Goal: Transaction & Acquisition: Purchase product/service

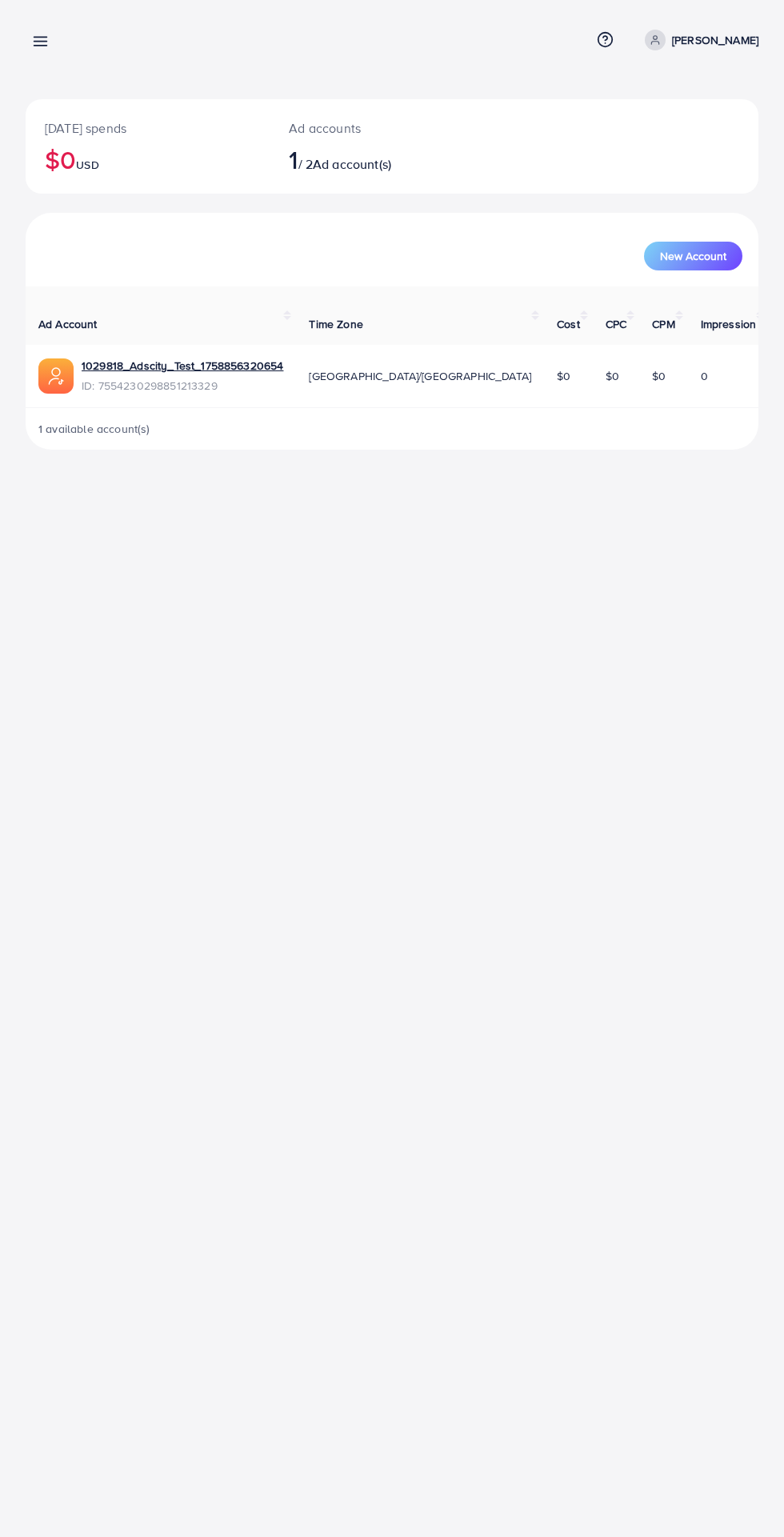
click at [40, 41] on line at bounding box center [41, 41] width 13 height 0
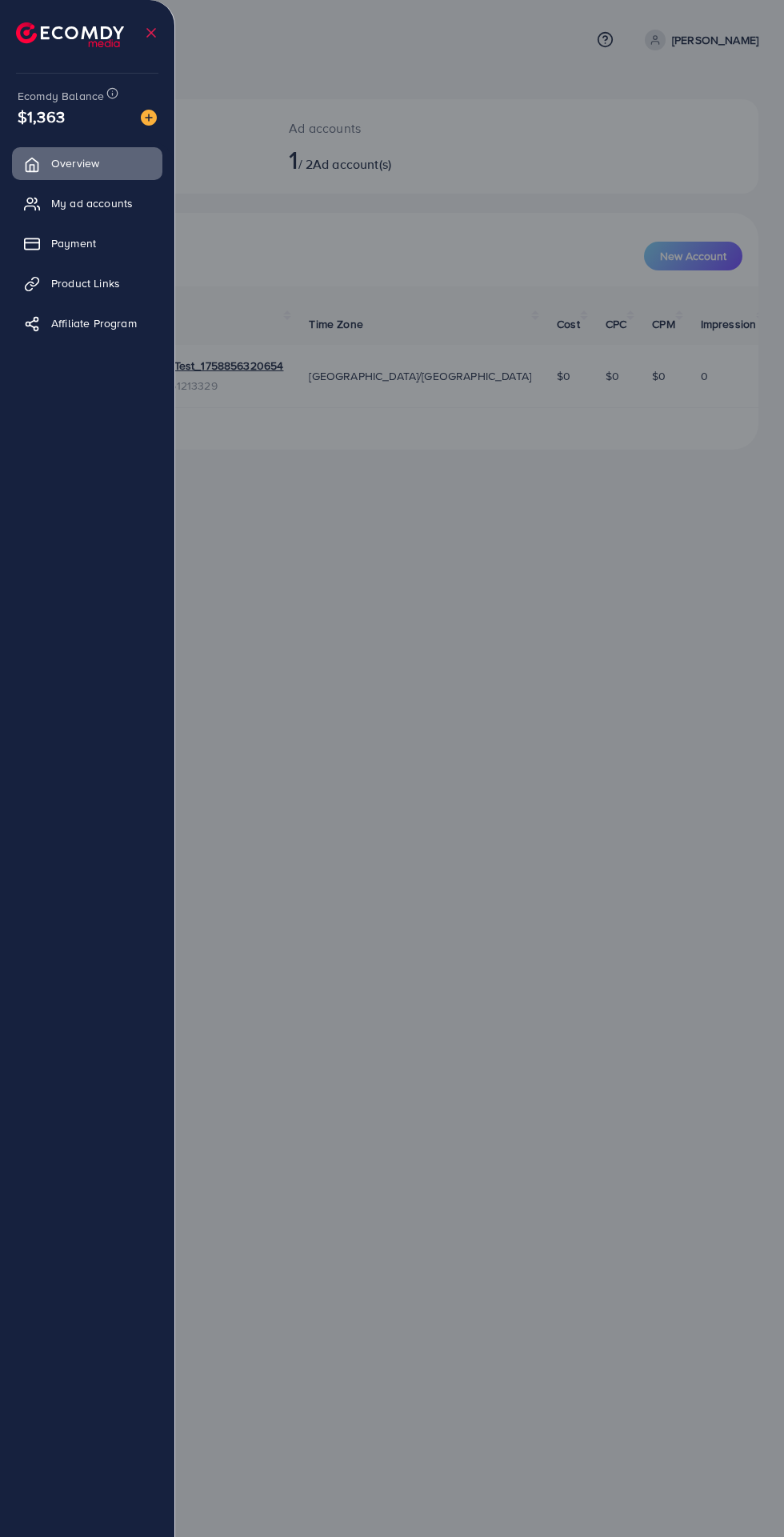
click at [147, 117] on img at bounding box center [149, 117] width 16 height 16
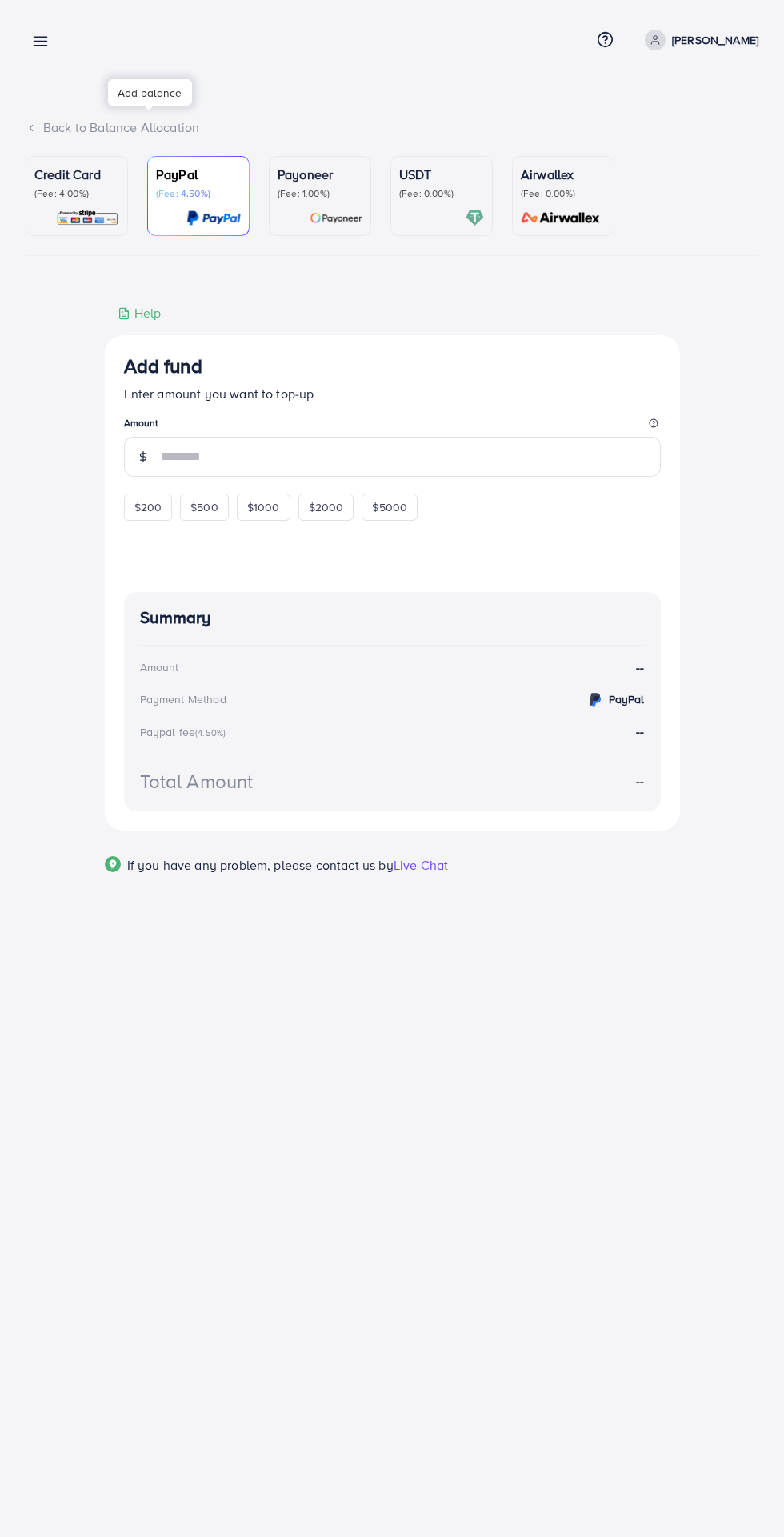
click at [60, 212] on img at bounding box center [87, 218] width 63 height 18
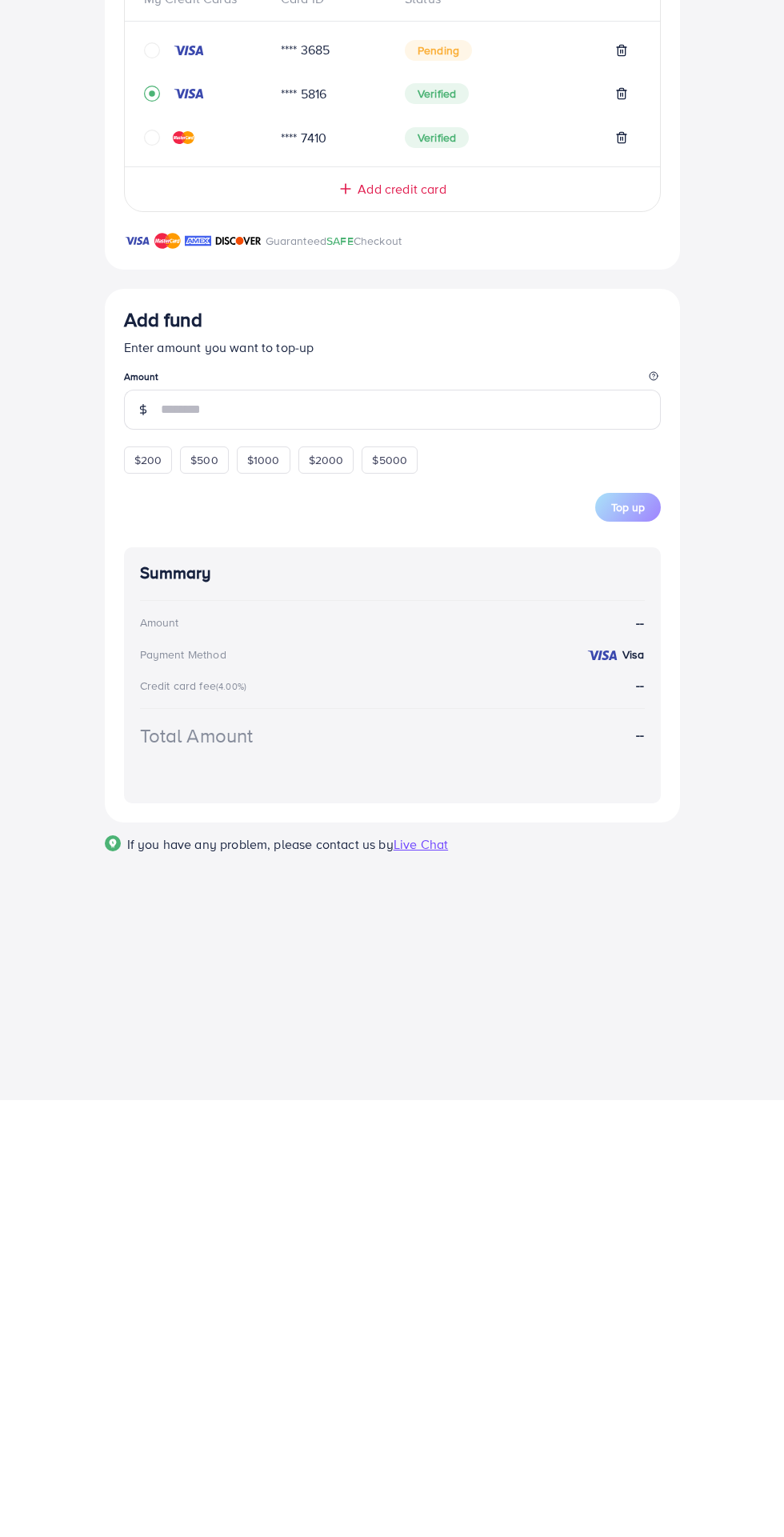
click at [338, 634] on icon at bounding box center [345, 626] width 16 height 16
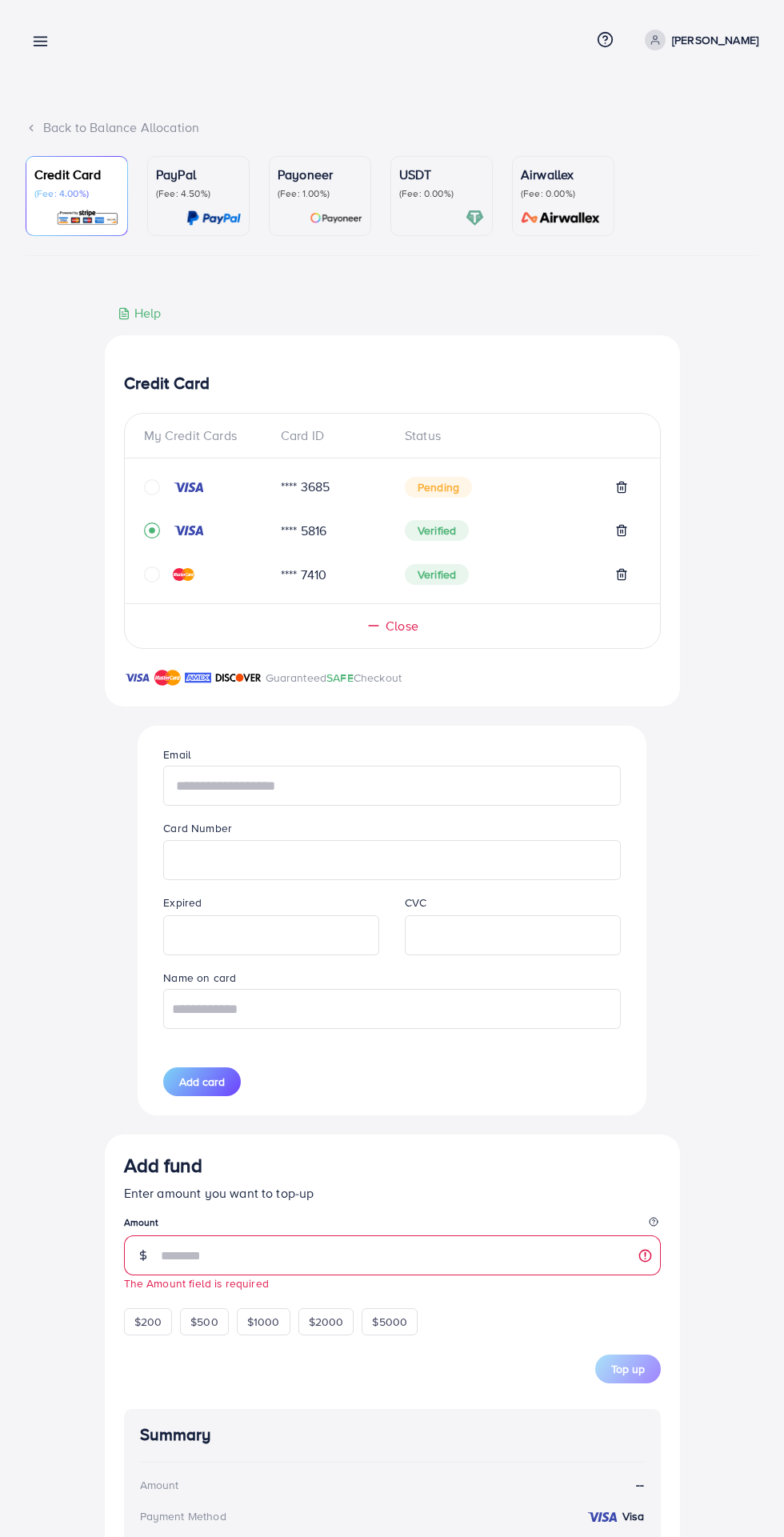
click at [218, 793] on input "text" at bounding box center [391, 786] width 457 height 40
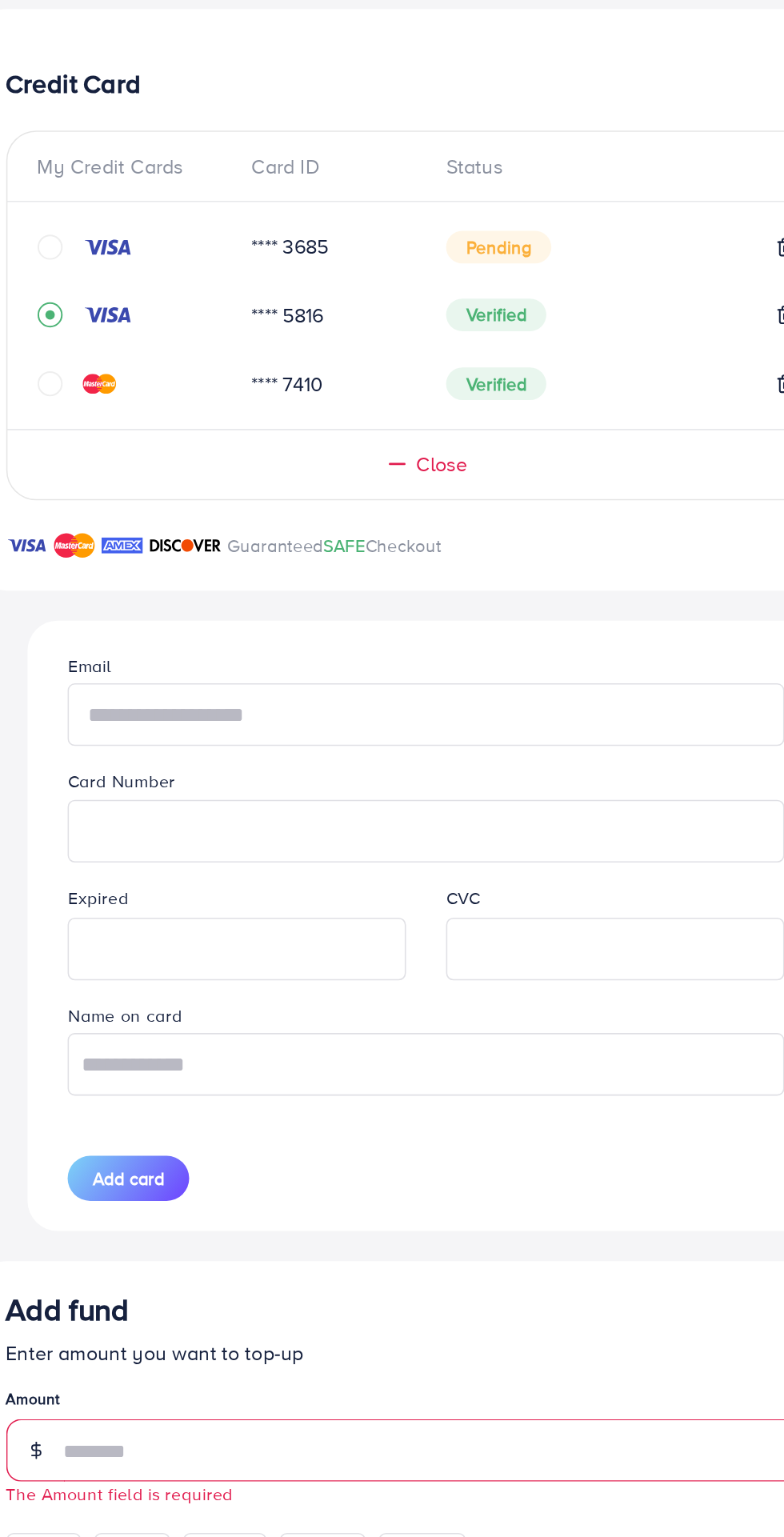
click at [231, 794] on input "text" at bounding box center [391, 786] width 457 height 40
type input "**********"
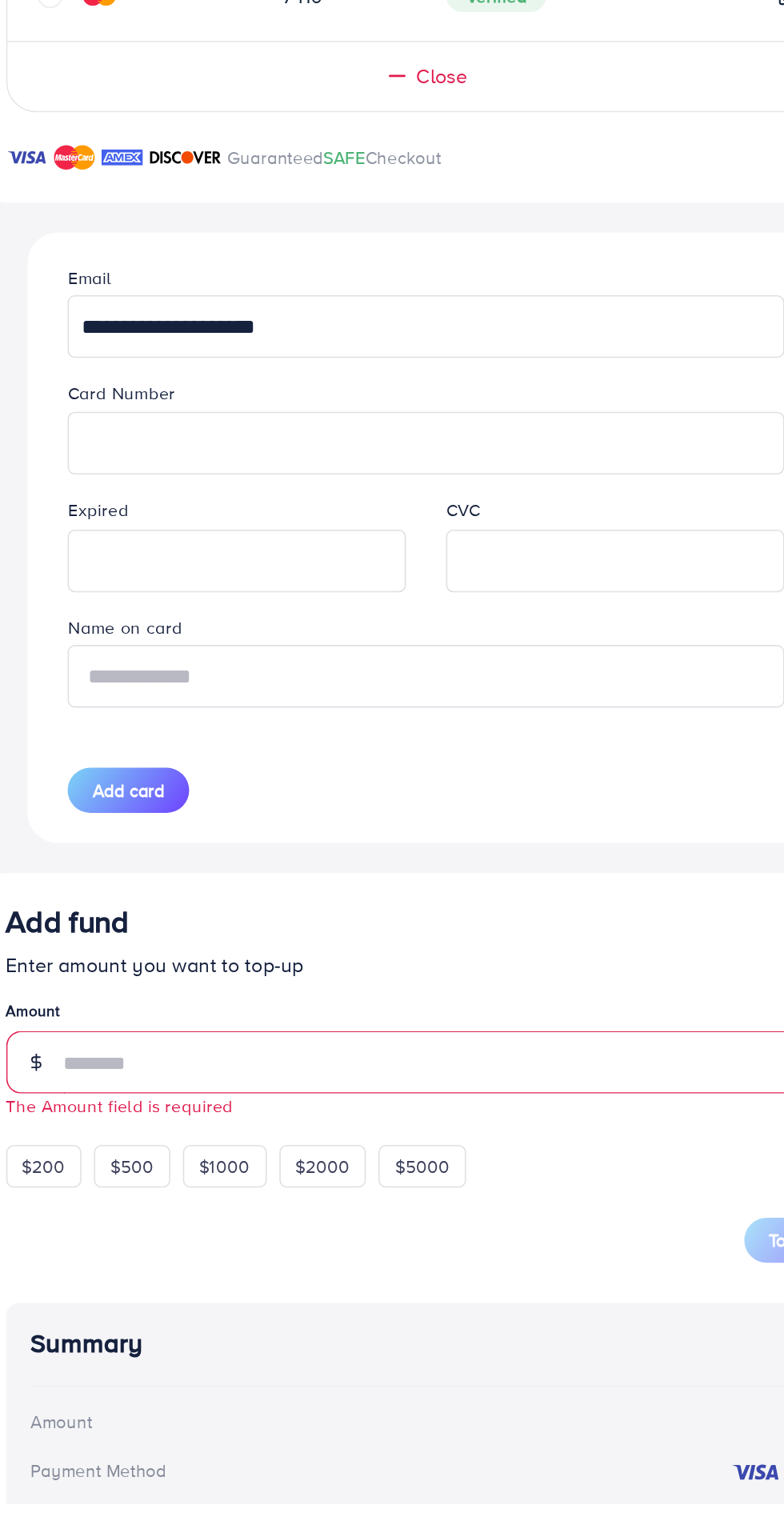
click at [252, 1015] on input "text" at bounding box center [391, 1009] width 457 height 40
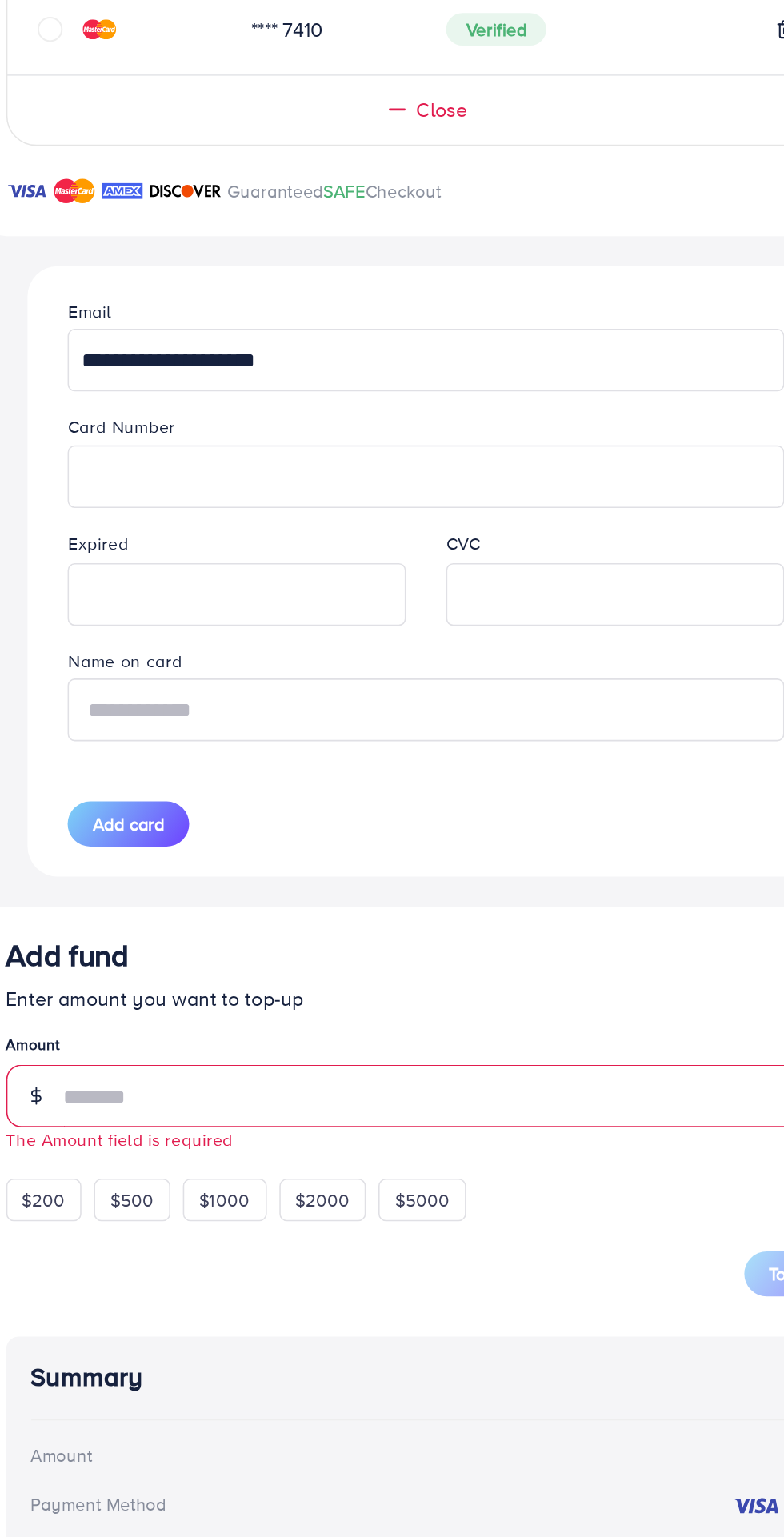
click at [212, 1011] on input "text" at bounding box center [391, 1009] width 457 height 40
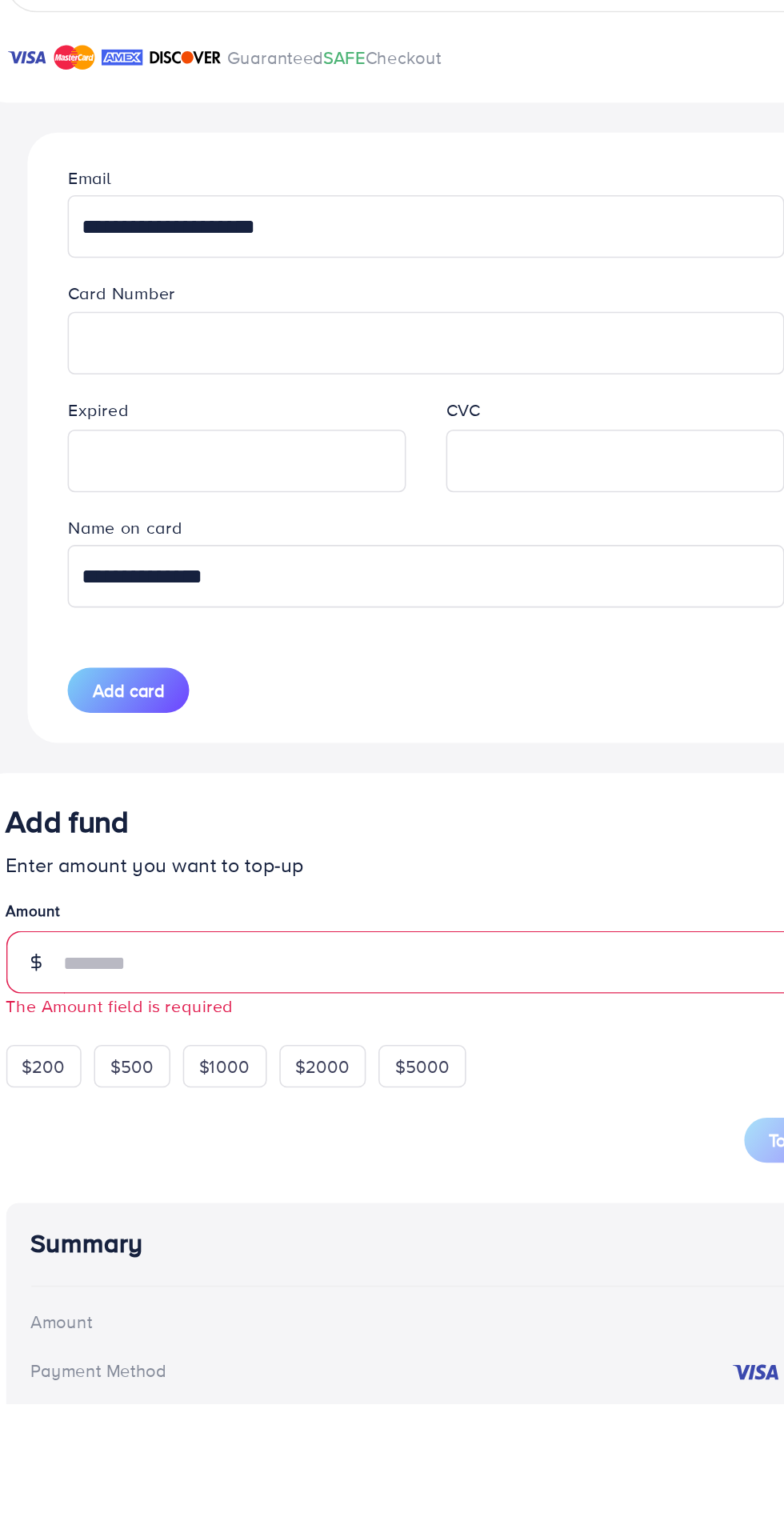
type input "**********"
click at [187, 1088] on span "Add card" at bounding box center [202, 1082] width 46 height 16
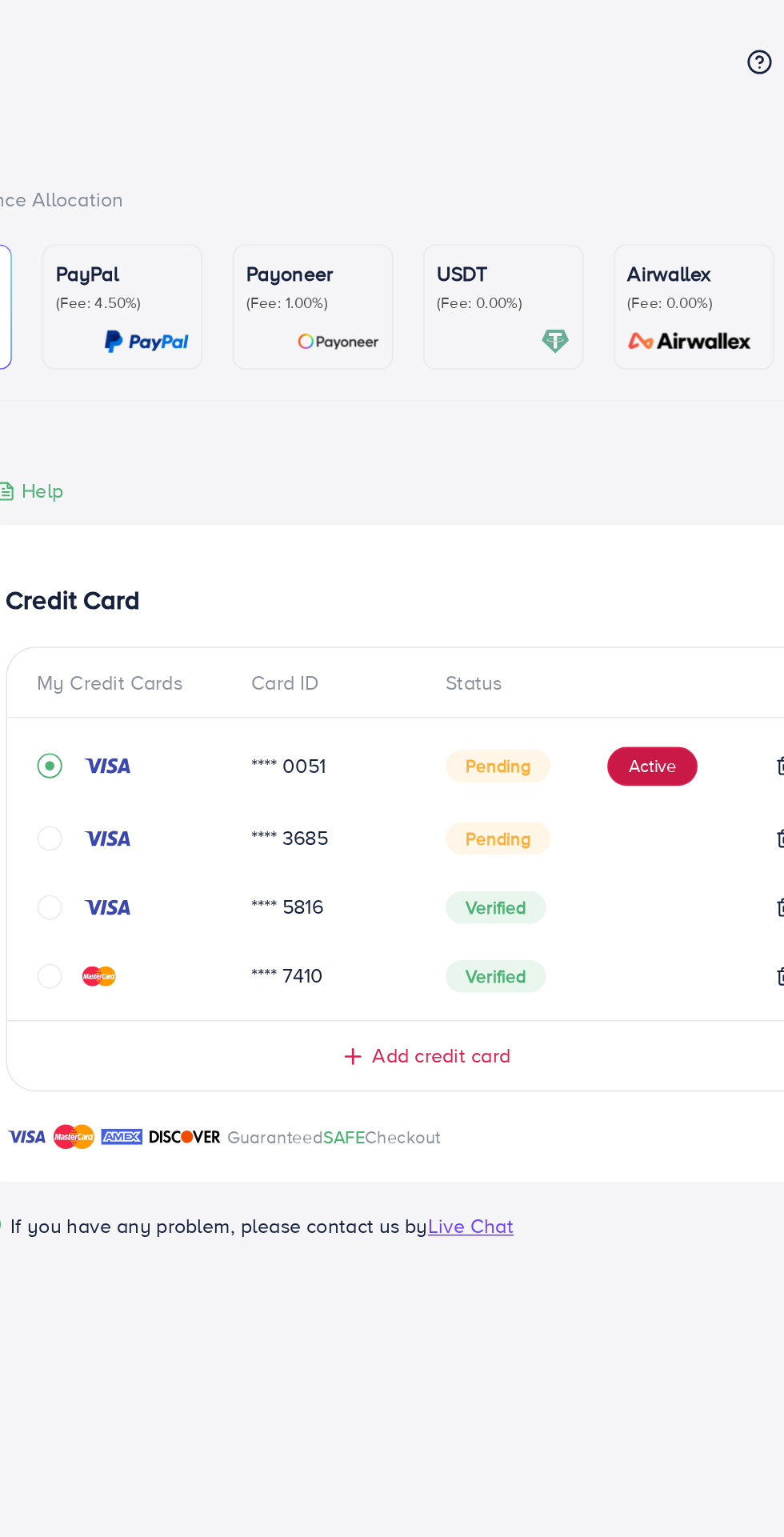
click at [548, 490] on button "Active" at bounding box center [537, 490] width 58 height 26
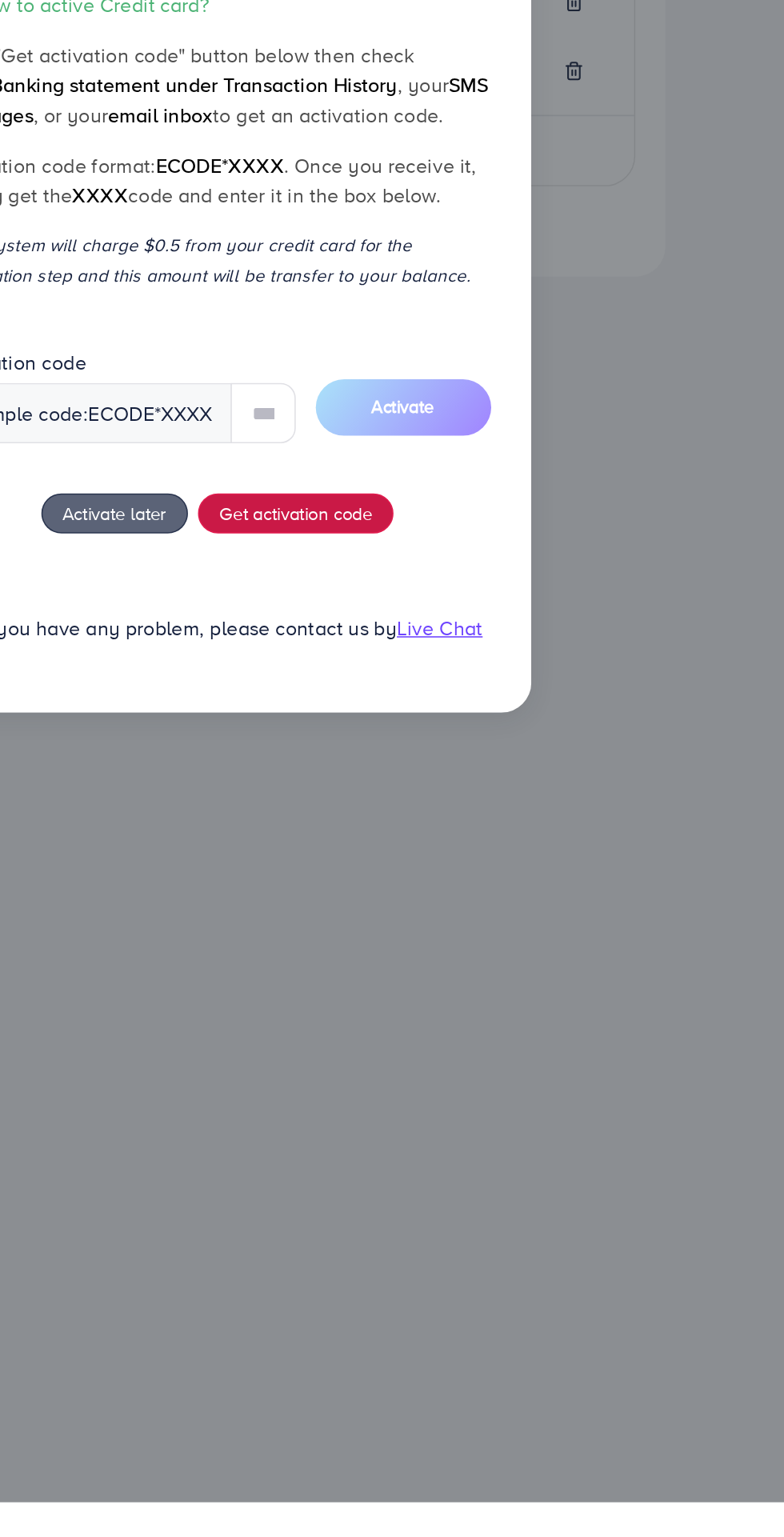
click at [429, 905] on div "How to active Credit card? Click "Get activation code" button below then check …" at bounding box center [395, 789] width 349 height 436
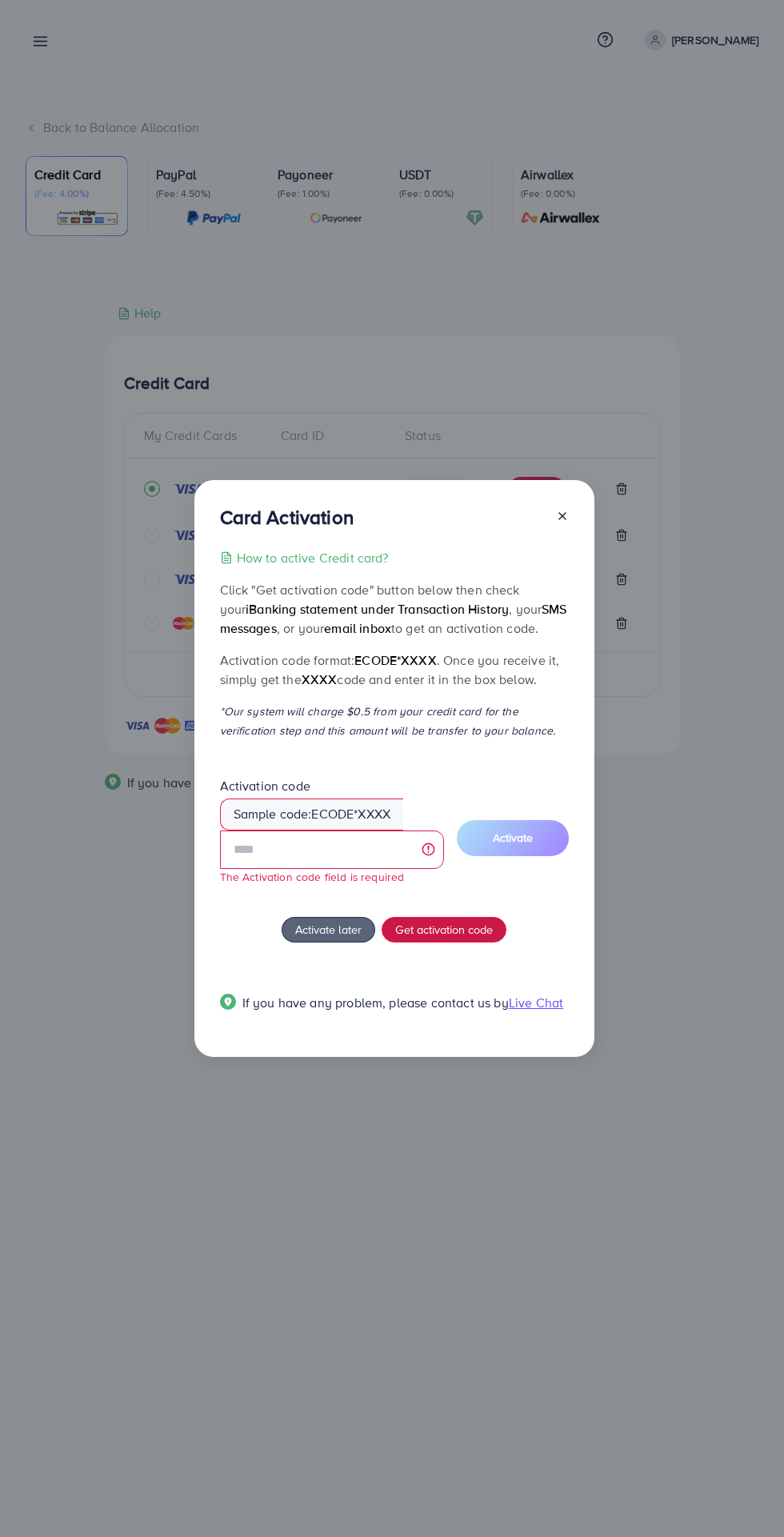
click at [449, 929] on span "Get activation code" at bounding box center [444, 929] width 98 height 16
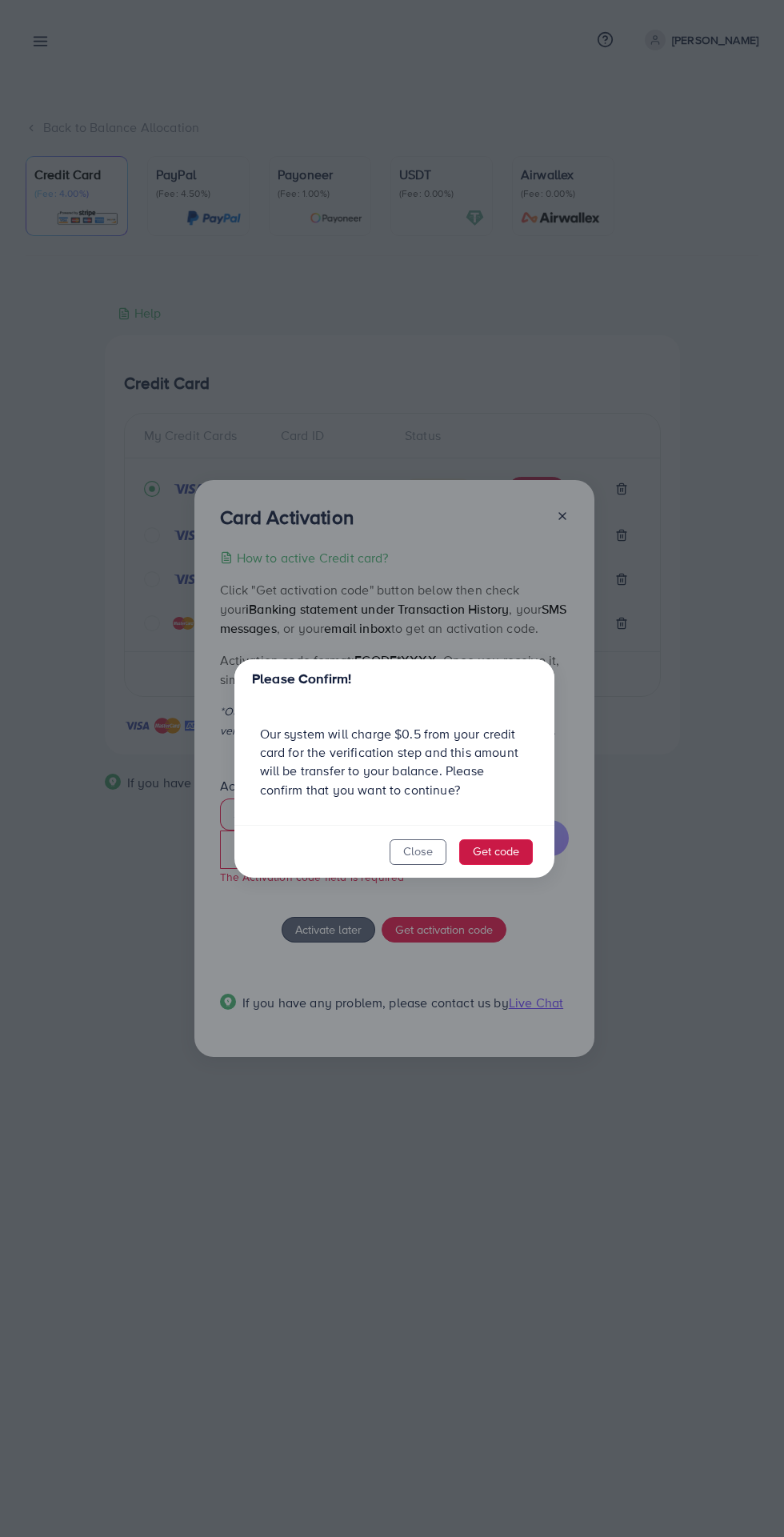
click at [518, 847] on button "Get code" at bounding box center [496, 852] width 73 height 26
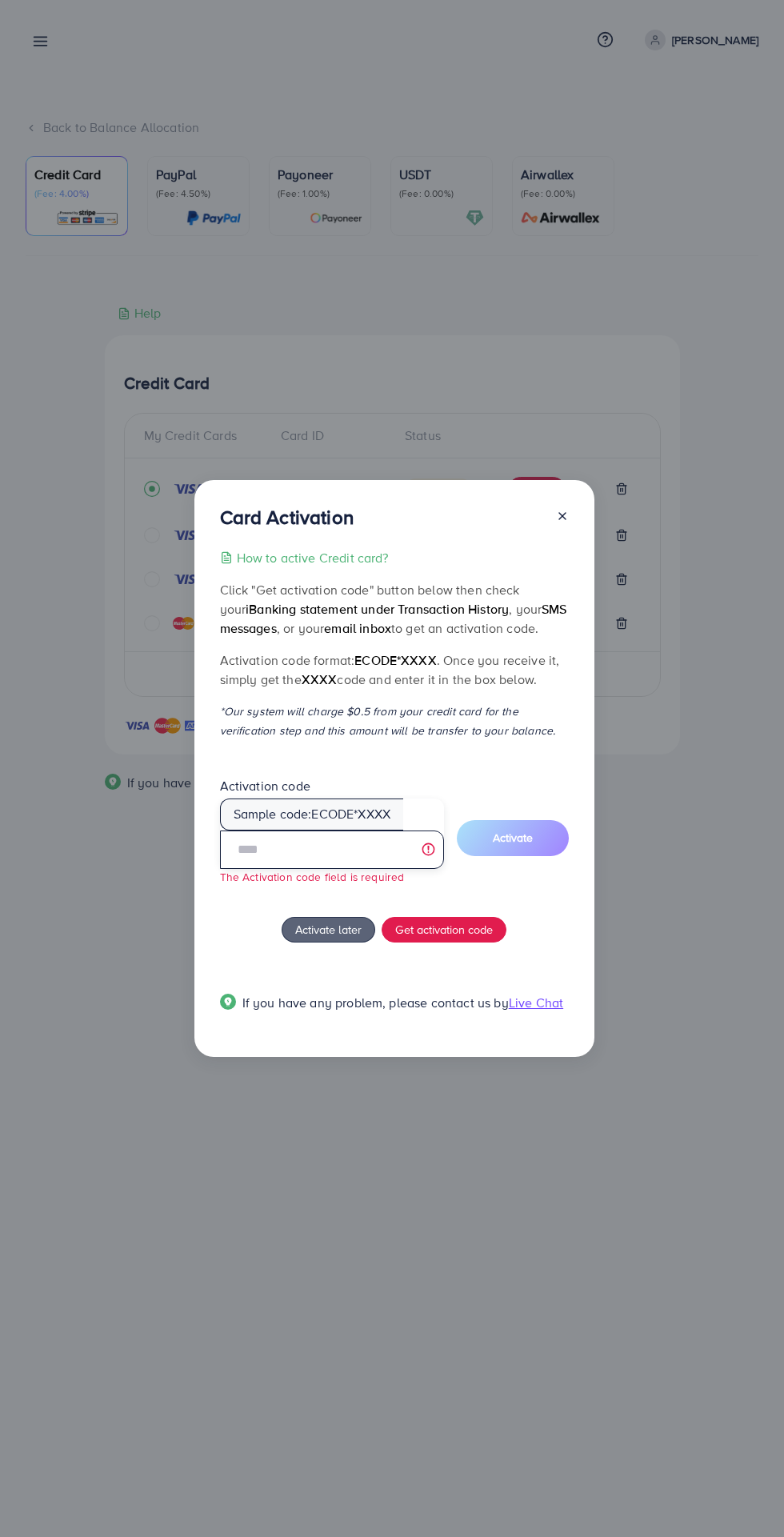
click at [275, 847] on input "text" at bounding box center [332, 850] width 224 height 38
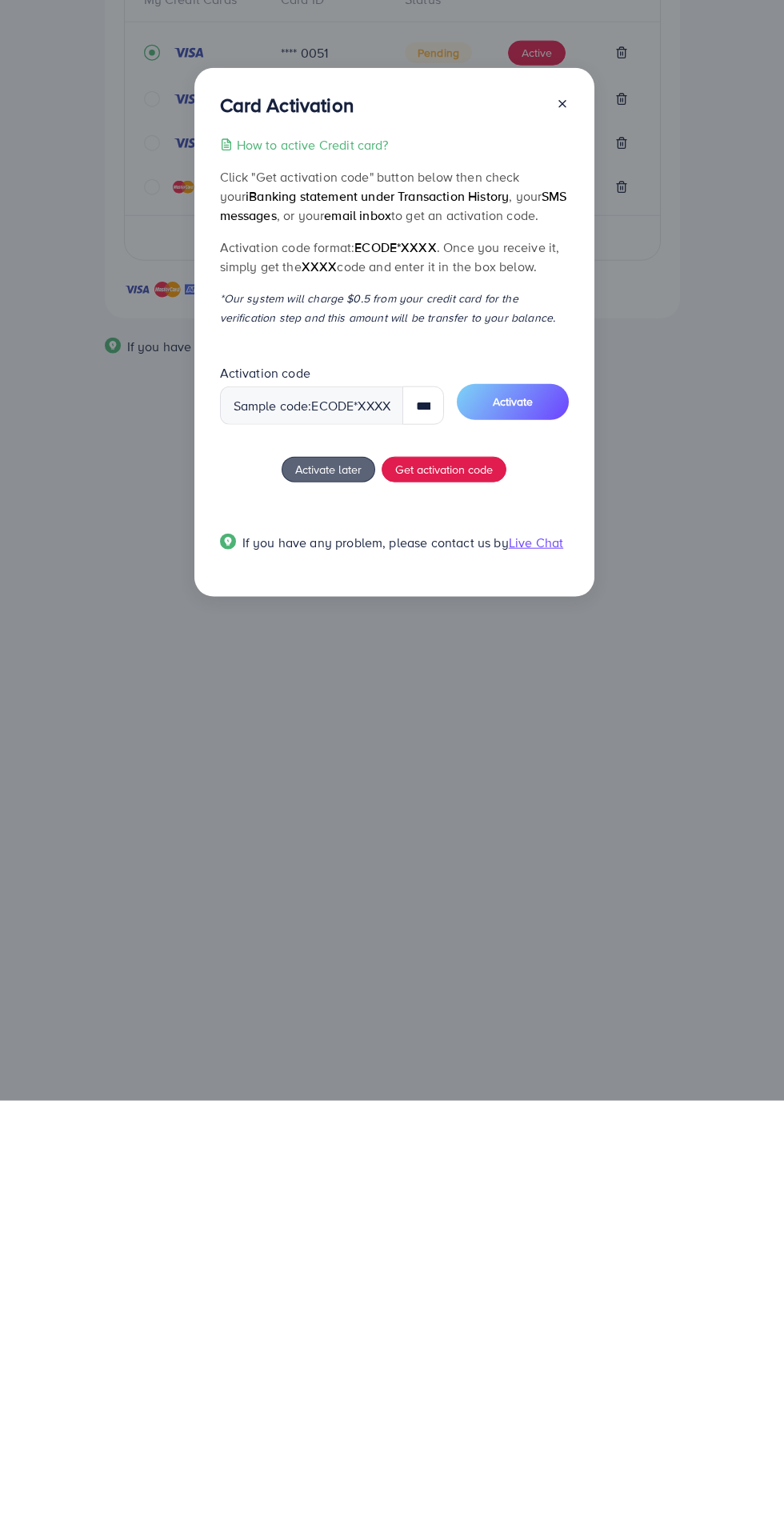
click at [510, 843] on span "Activate" at bounding box center [513, 838] width 40 height 16
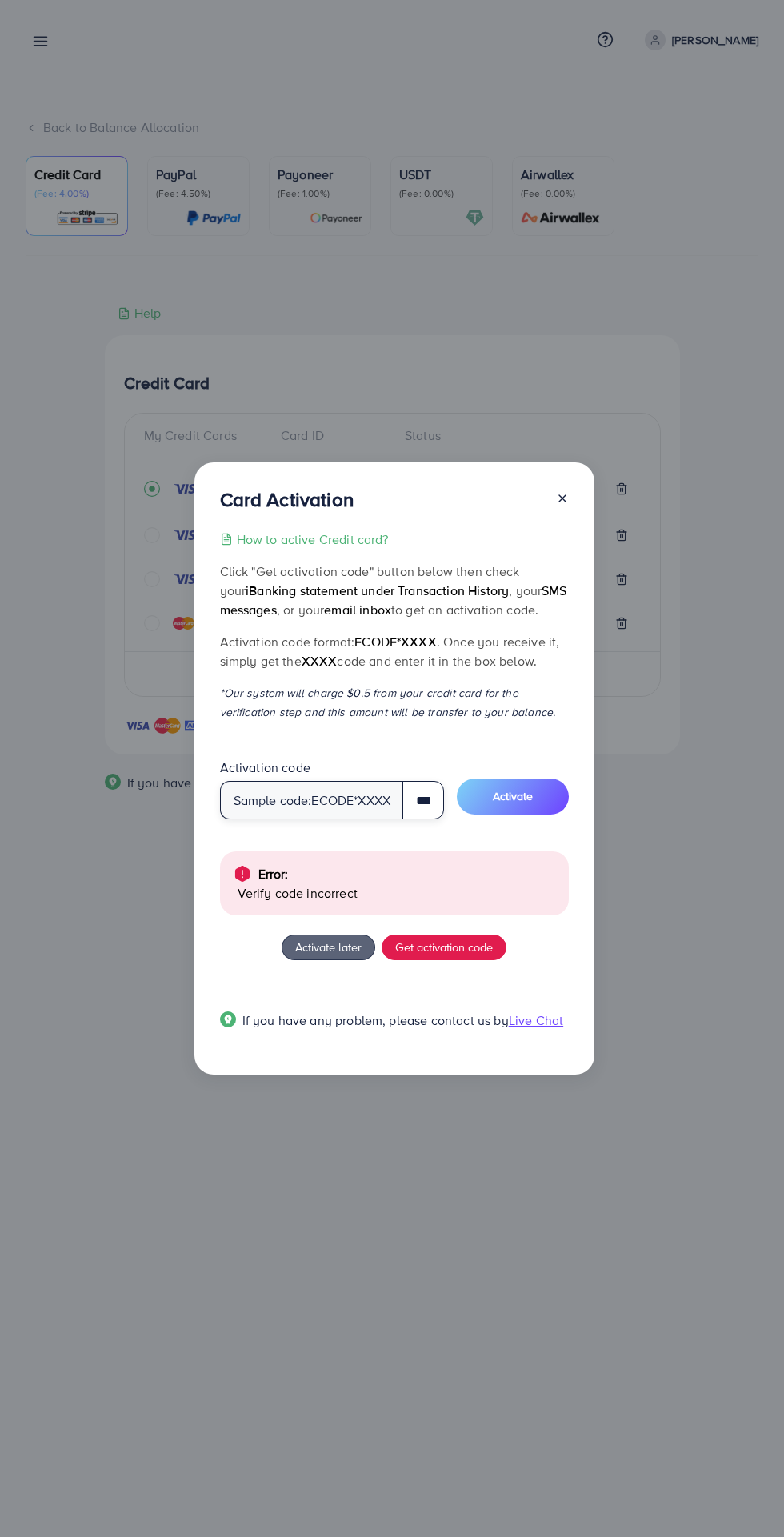
click at [427, 802] on input "****" at bounding box center [422, 800] width 41 height 38
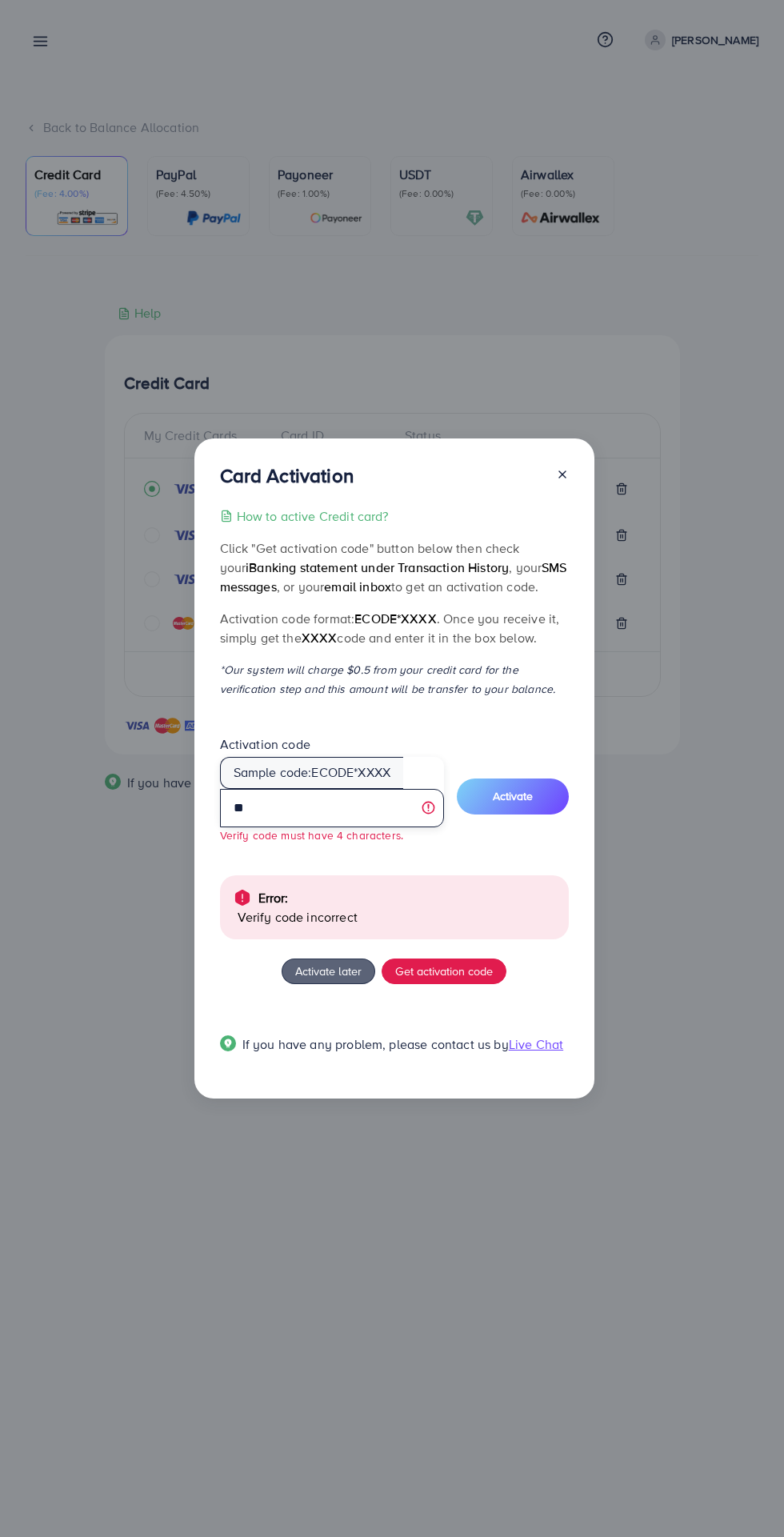
type input "*"
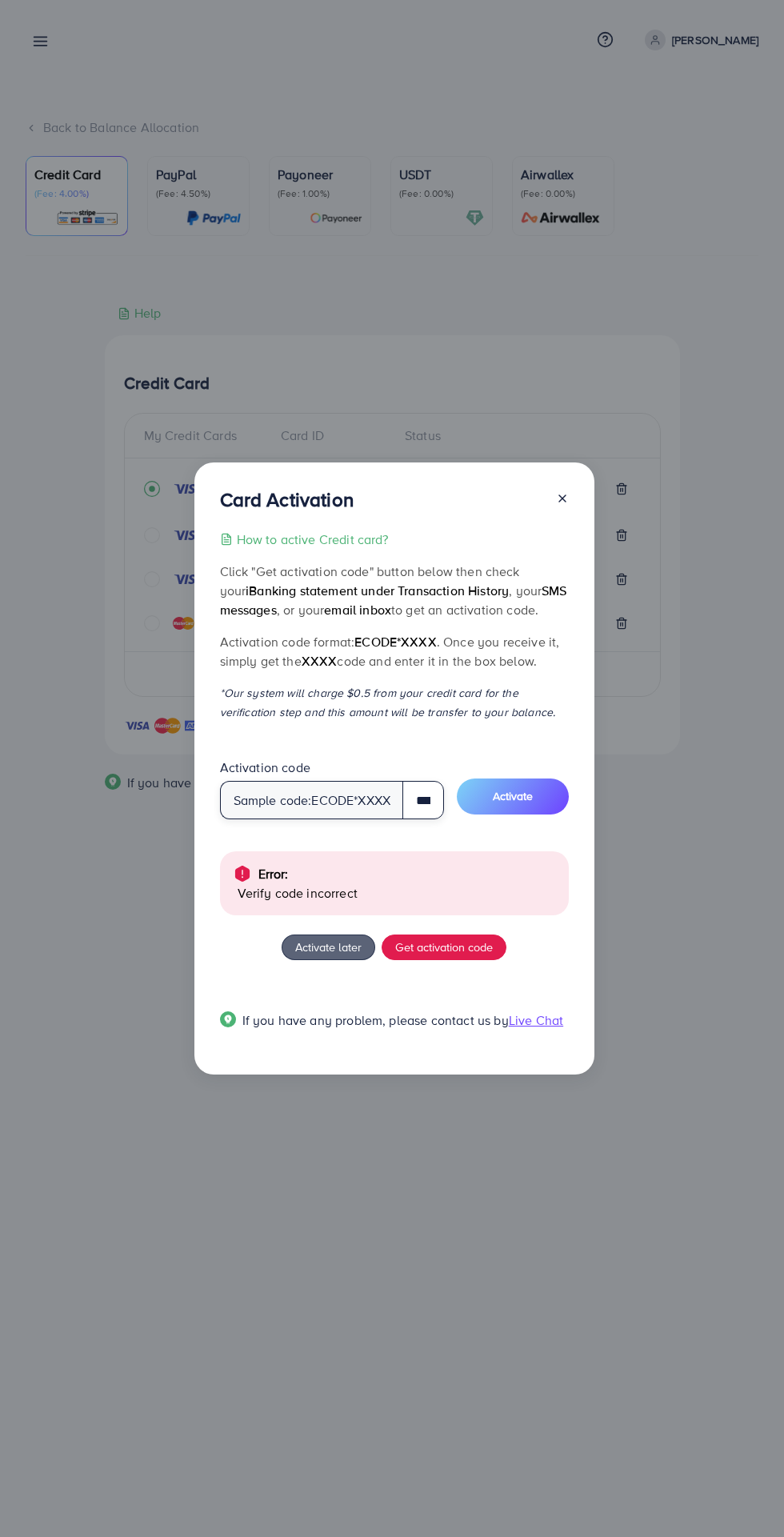
type input "****"
click at [529, 797] on span "Activate" at bounding box center [513, 796] width 40 height 16
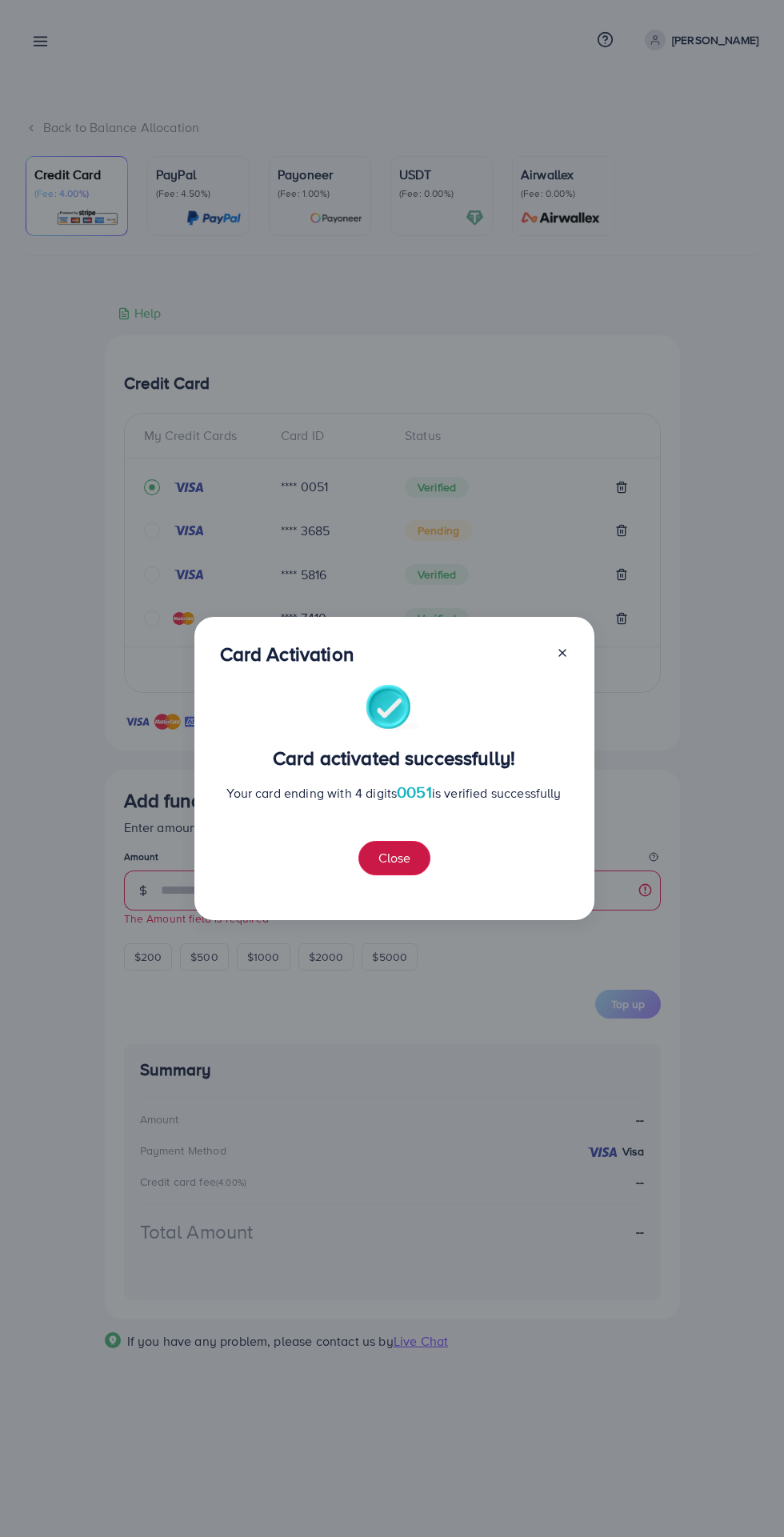
click at [414, 874] on button "Close" at bounding box center [394, 858] width 72 height 35
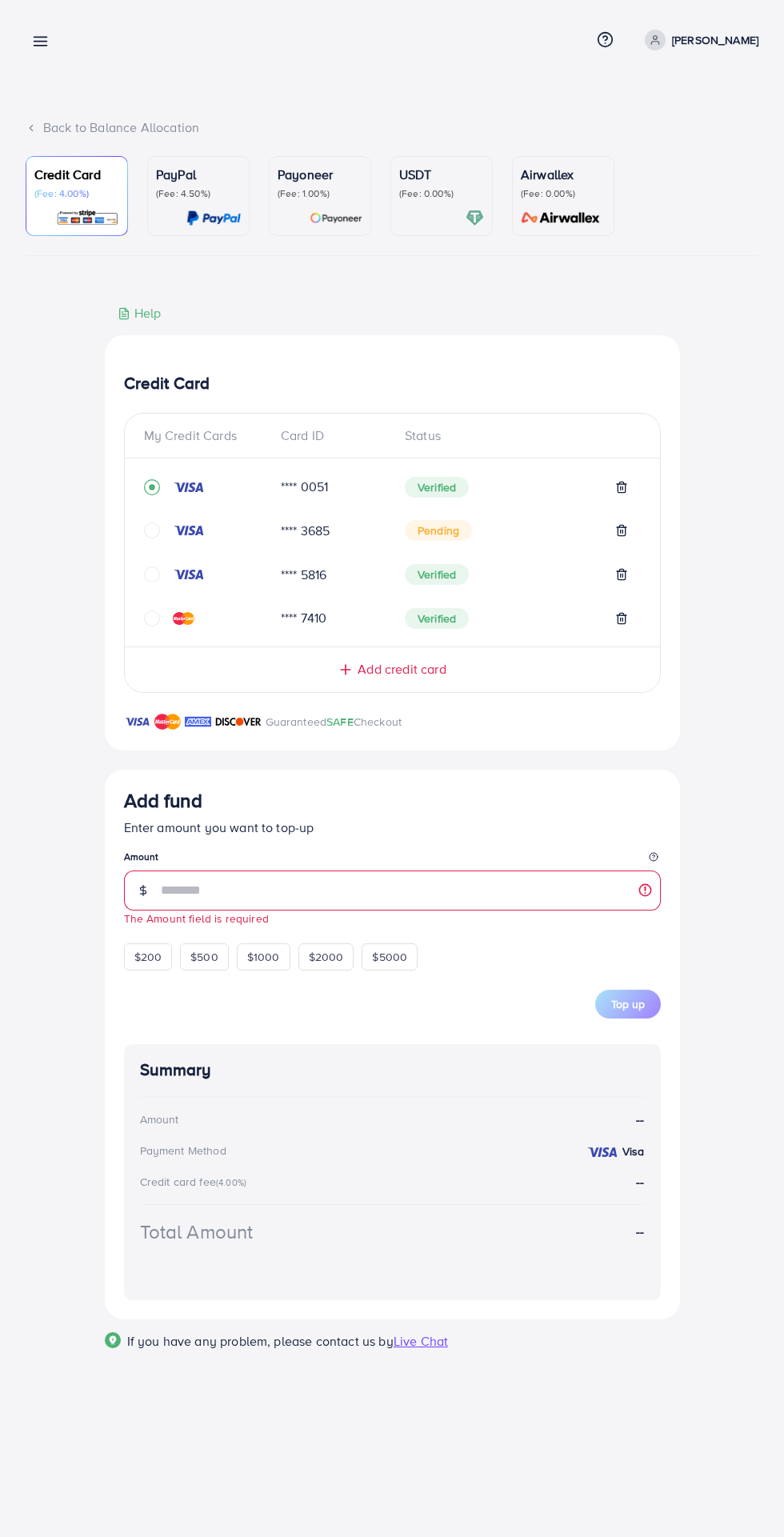
click at [280, 968] on div "$1000" at bounding box center [263, 958] width 54 height 28
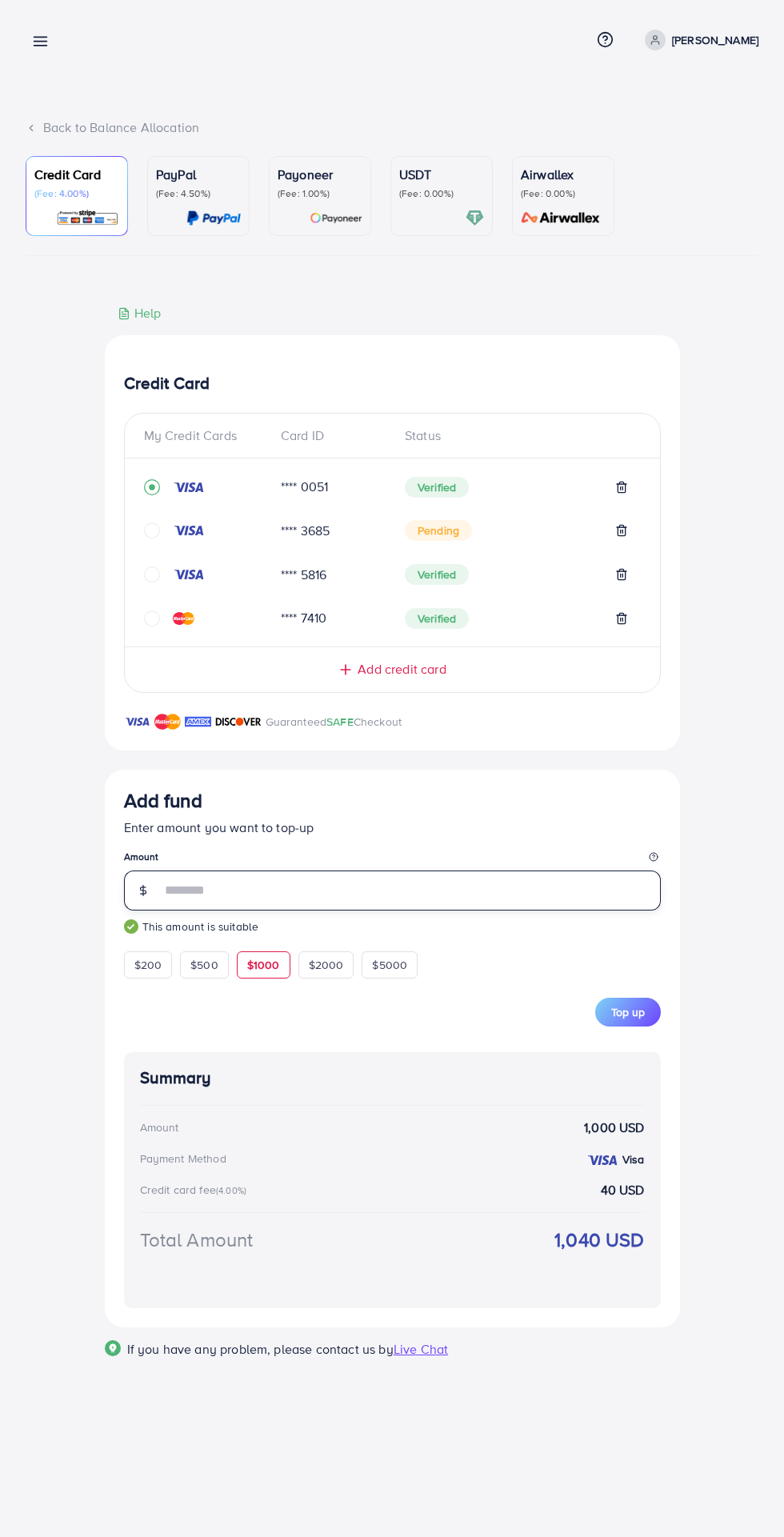
click at [378, 889] on input "****" at bounding box center [410, 890] width 500 height 40
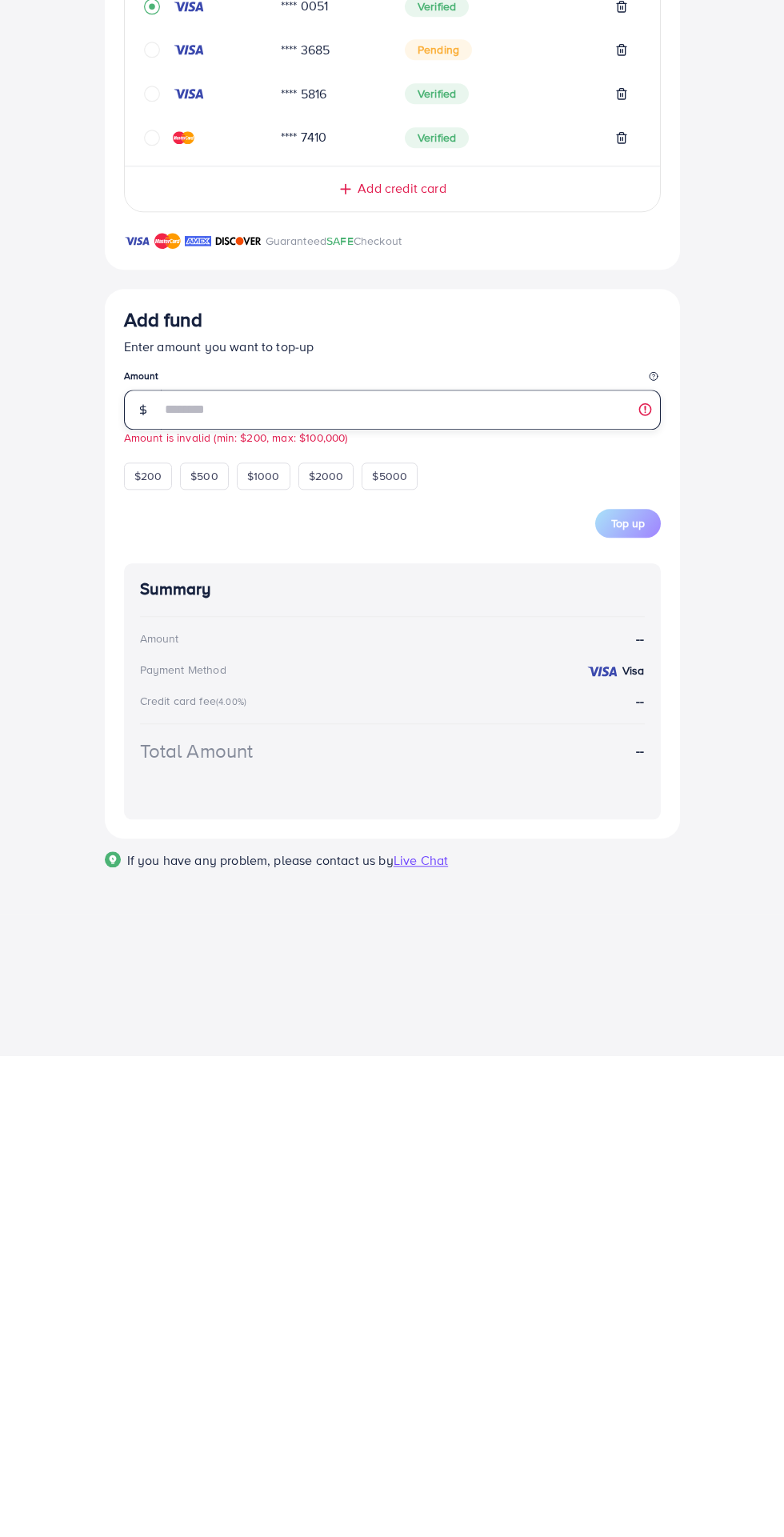
type input "*"
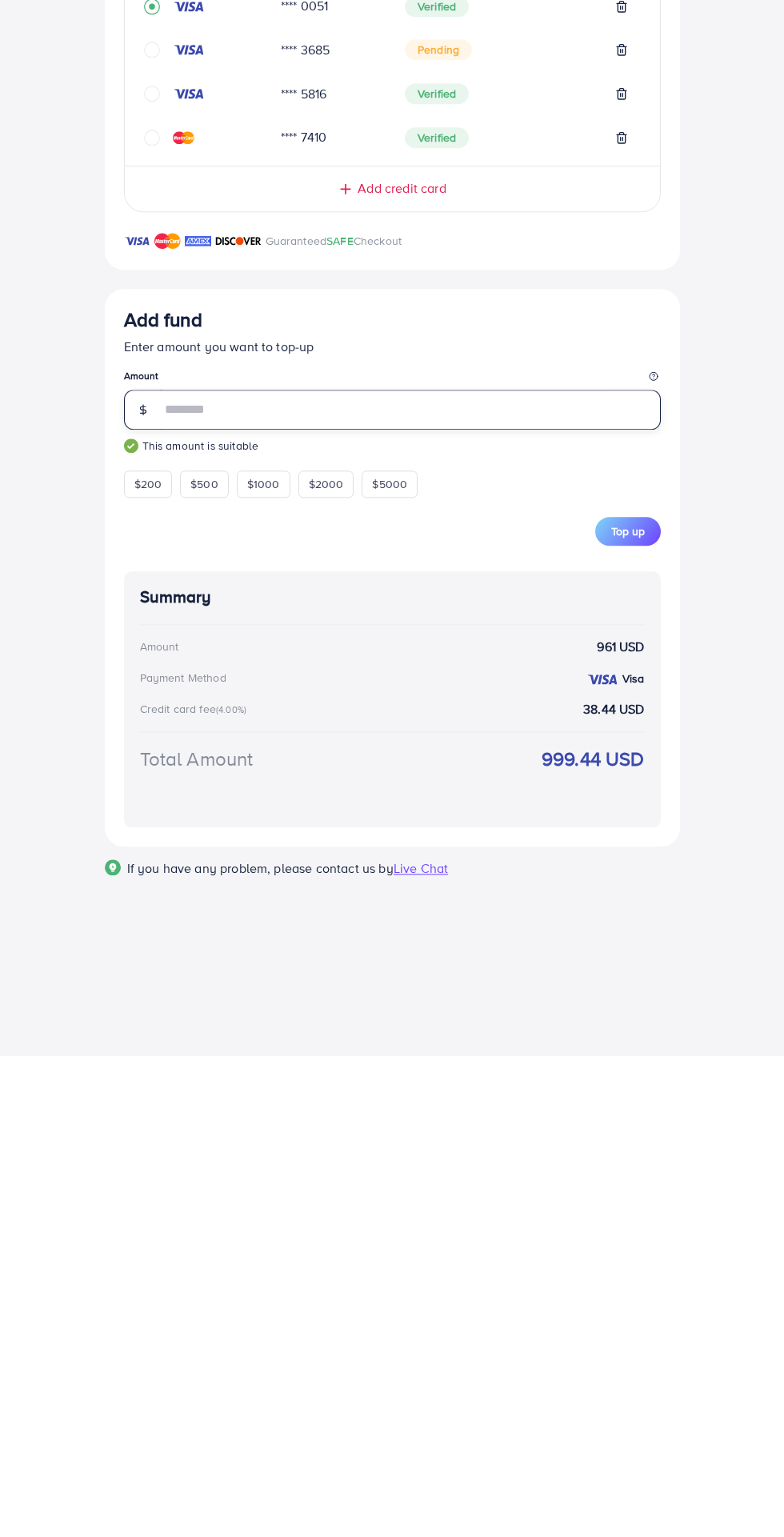
type input "***"
click at [414, 1122] on div "Summary Amount 961 USD Payment Method Visa Credit card fee (4.00%) 38.44 USD To…" at bounding box center [393, 1180] width 537 height 256
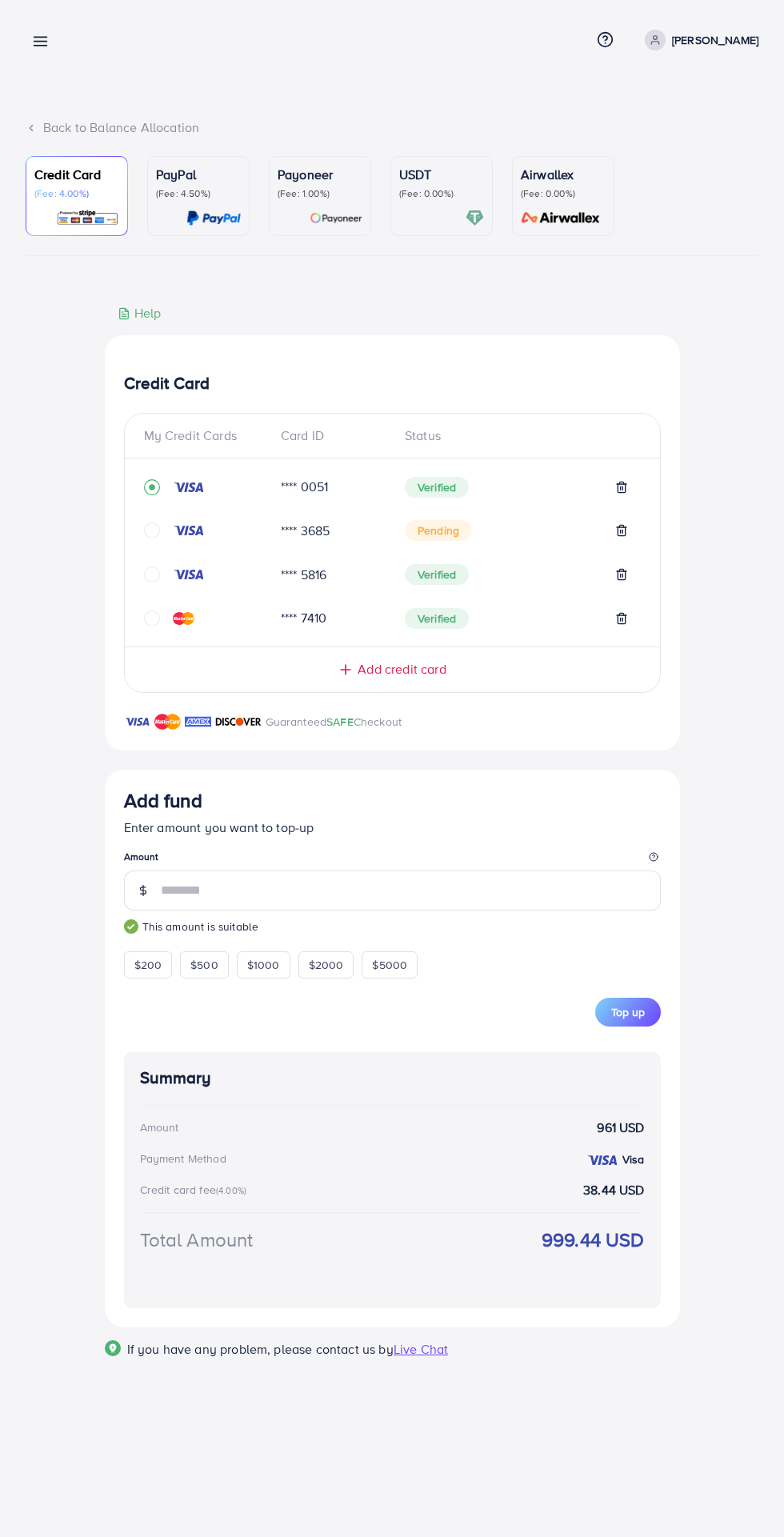
click at [638, 1018] on span "Top up" at bounding box center [628, 1012] width 34 height 16
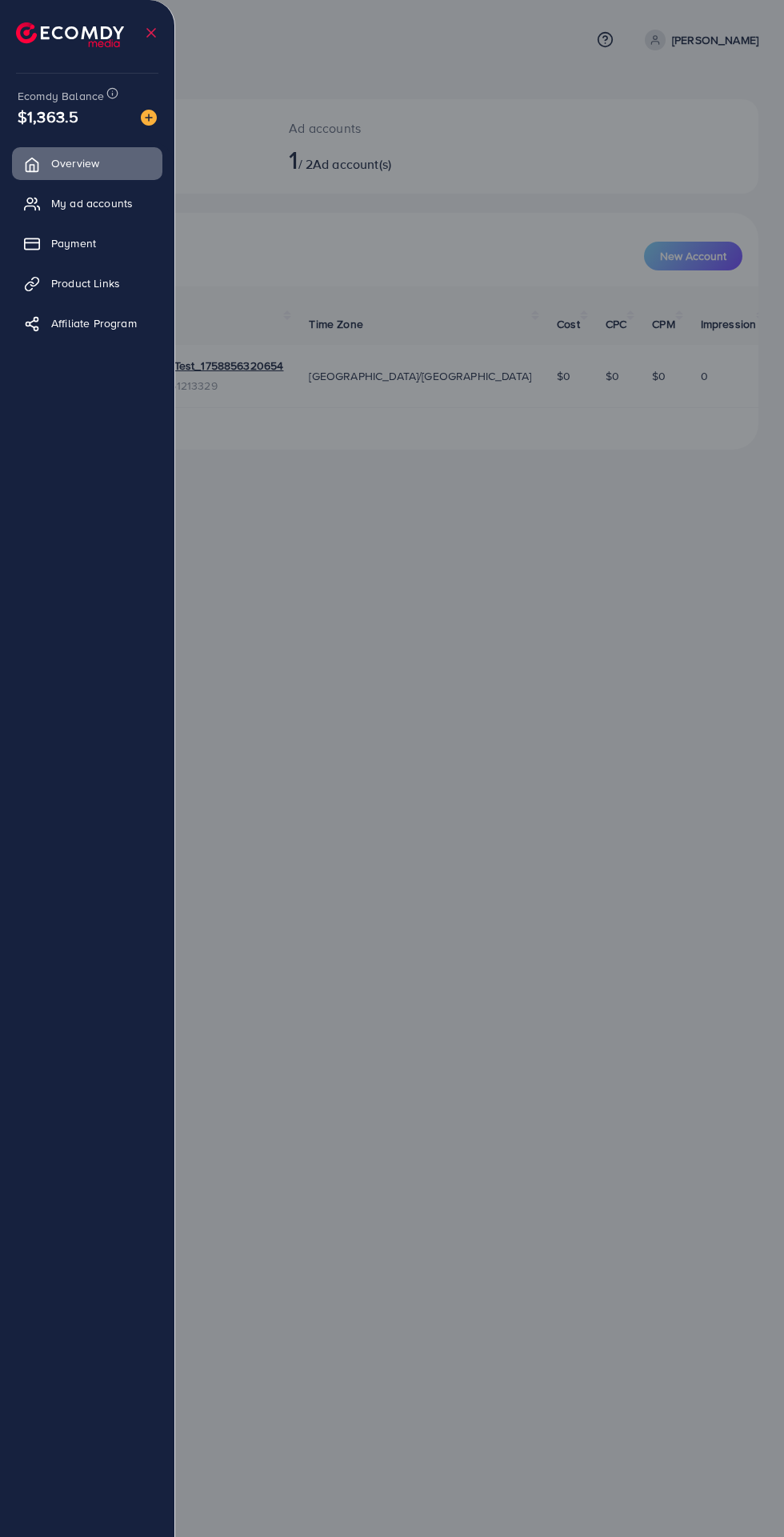
click at [117, 255] on link "Payment" at bounding box center [87, 243] width 150 height 32
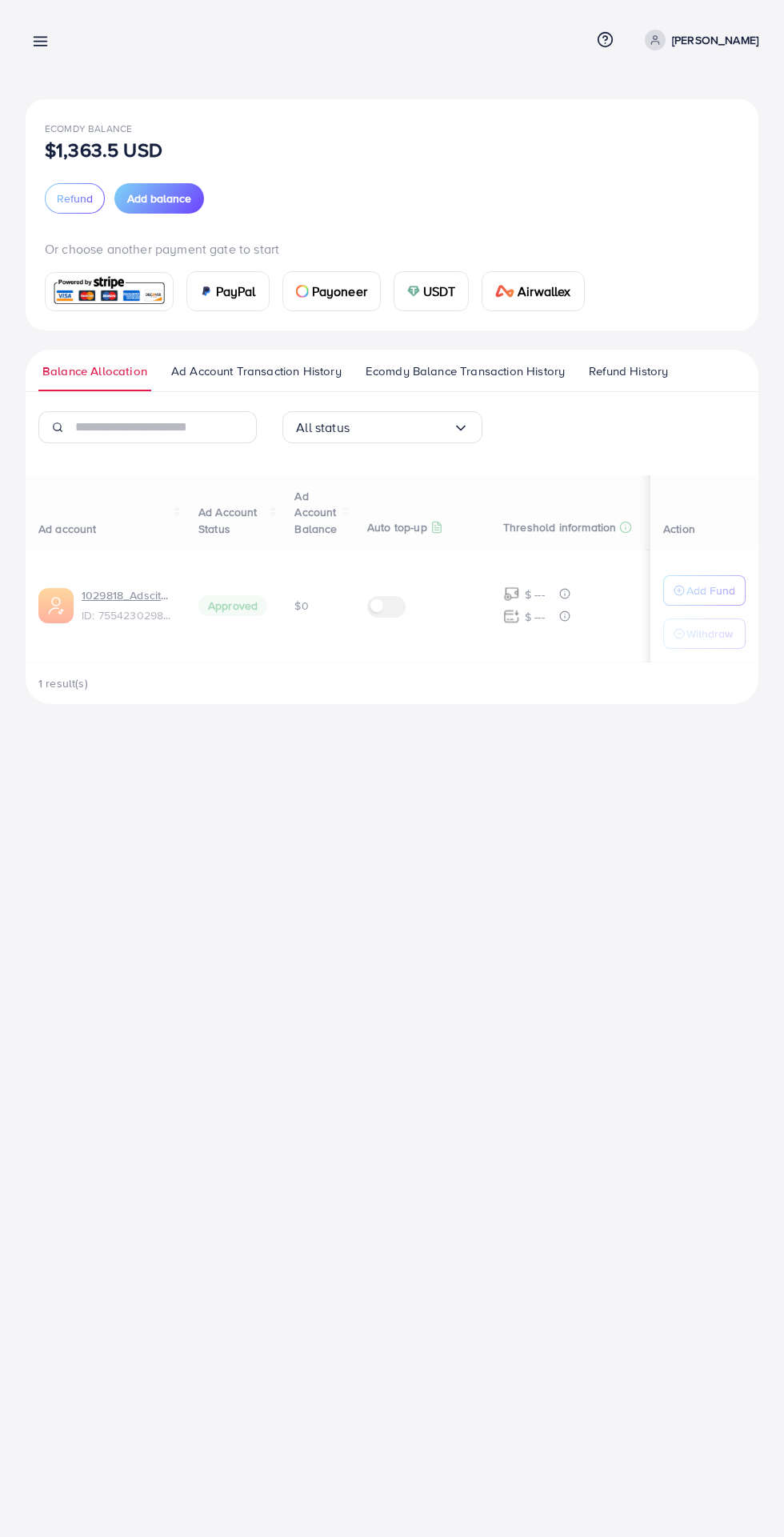
click at [111, 250] on div at bounding box center [392, 922] width 784 height 1844
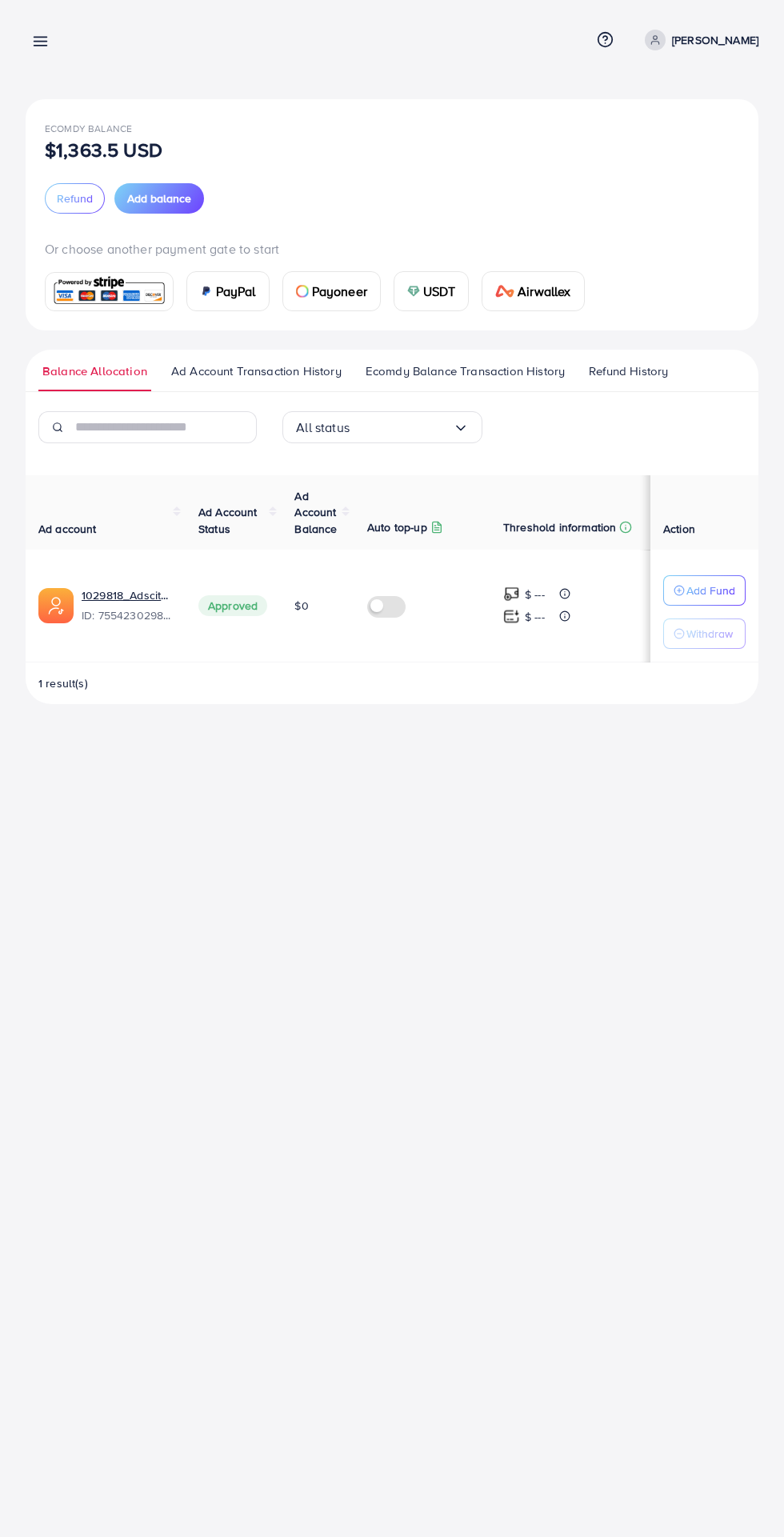
click at [296, 371] on span "Ad Account Transaction History" at bounding box center [256, 371] width 170 height 17
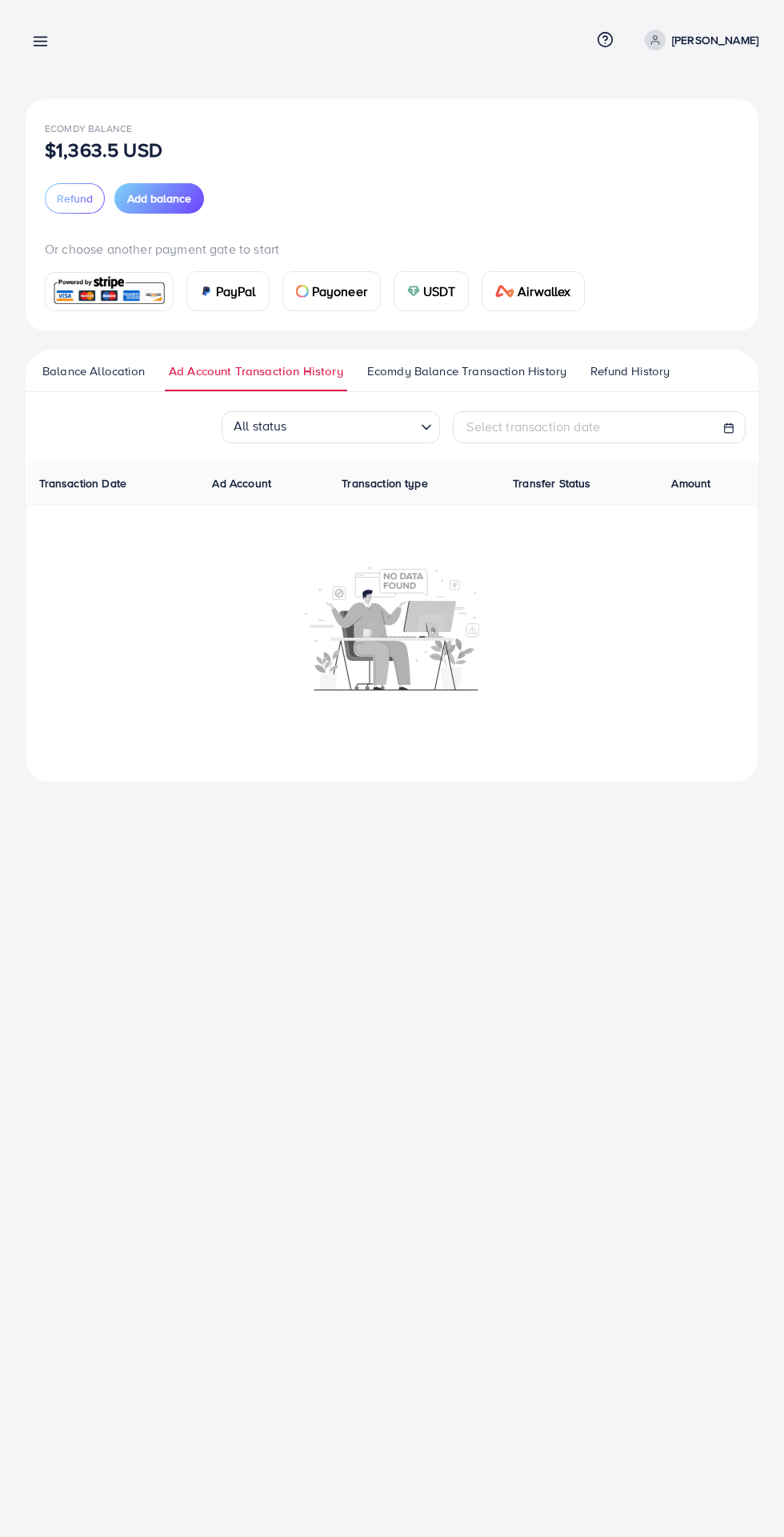
click at [477, 369] on span "Ecomdy Balance Transaction History" at bounding box center [466, 371] width 199 height 17
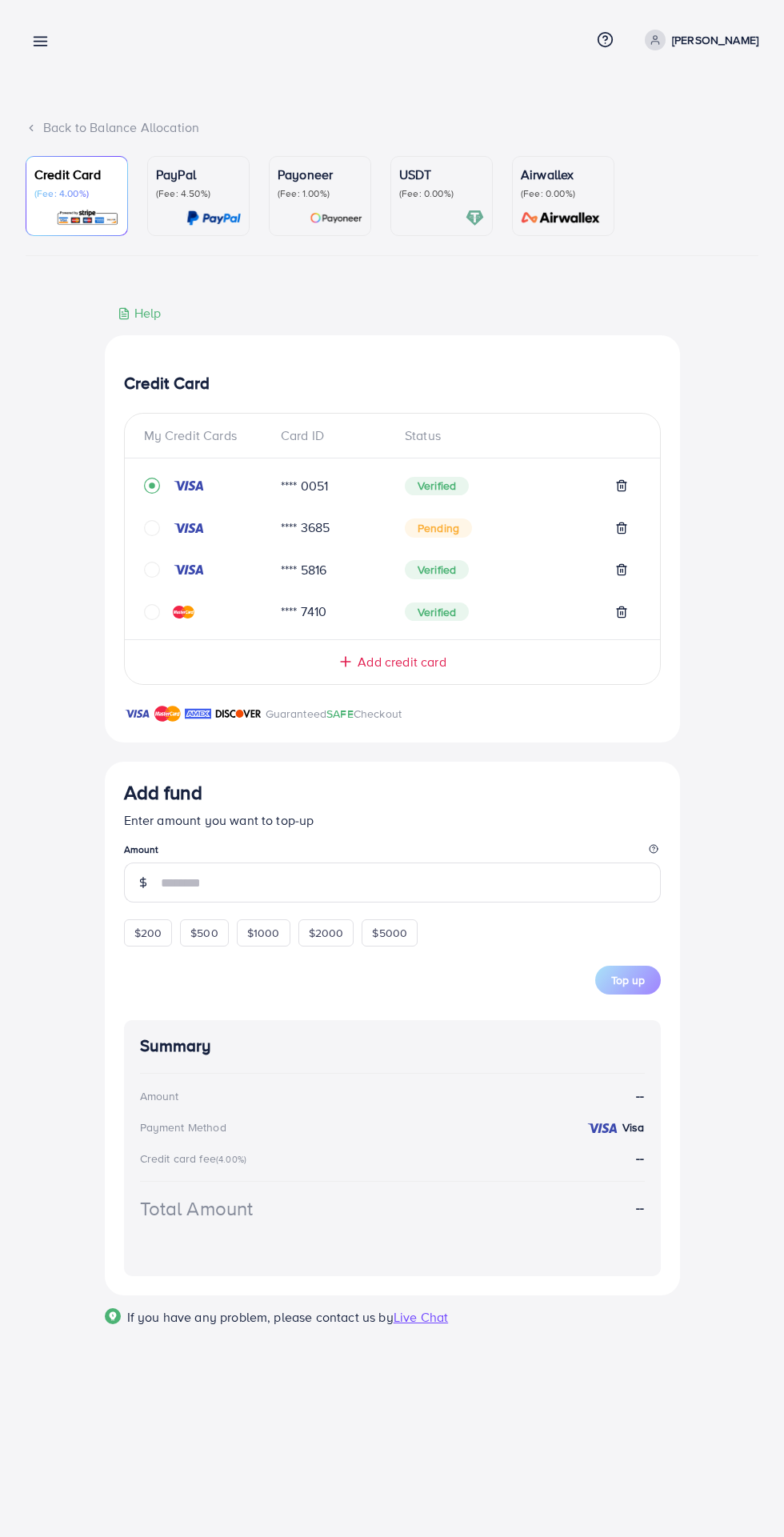
click at [433, 890] on input "number" at bounding box center [410, 882] width 500 height 40
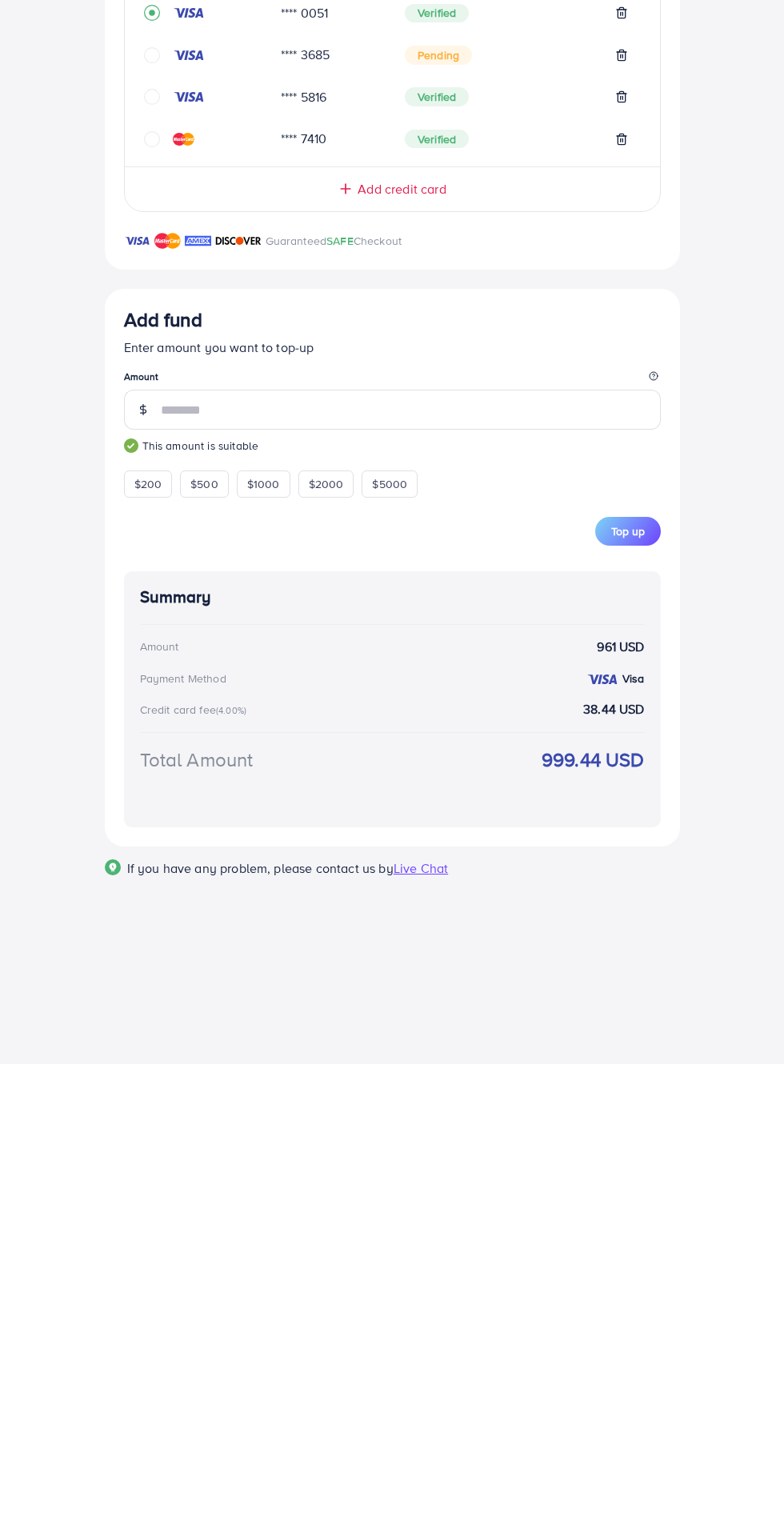
type input "***"
click at [728, 1117] on div "Credit Card My Credit Cards Card ID Status **** 0051 Verified **** 3685 Pending…" at bounding box center [392, 837] width 733 height 1066
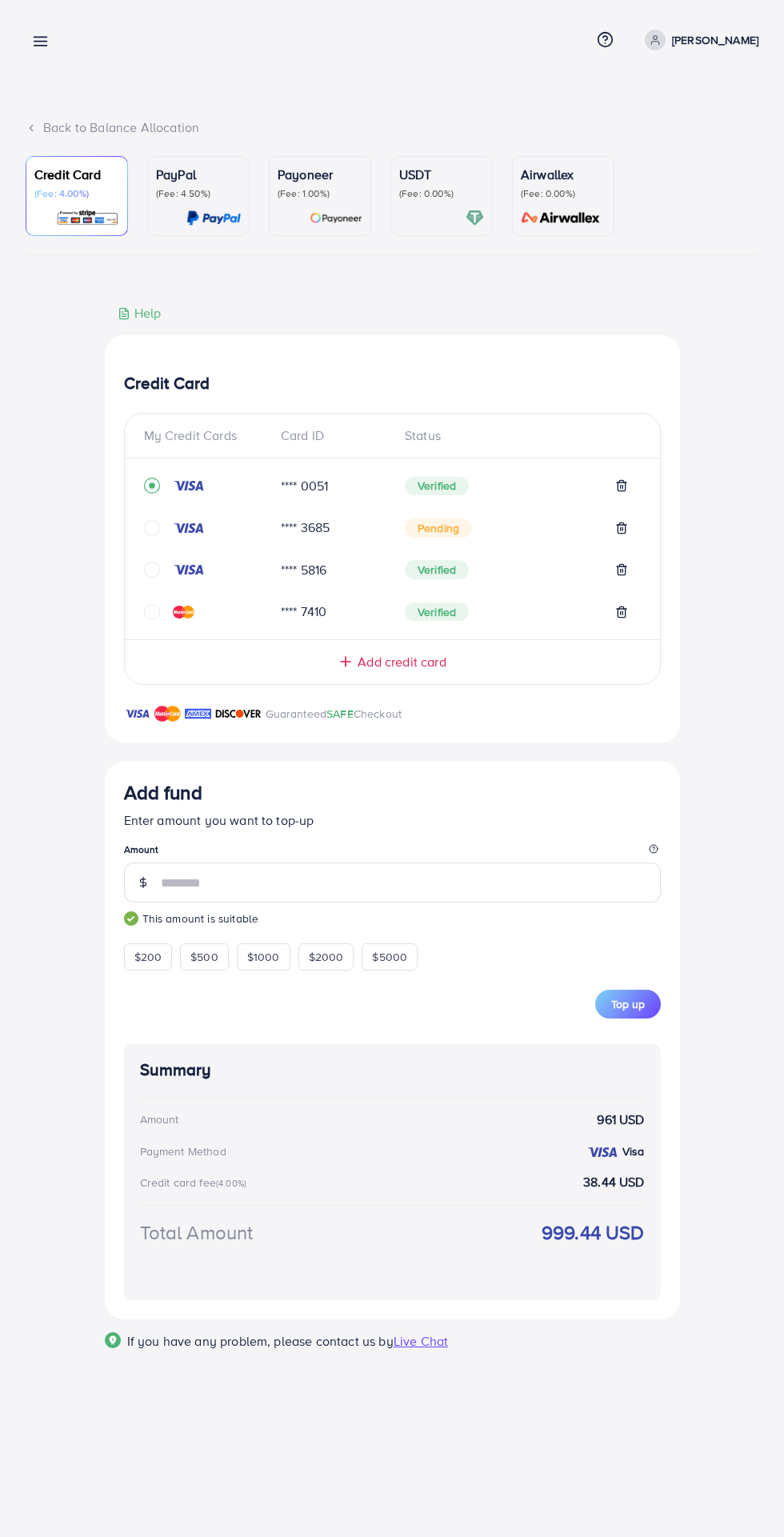
click at [637, 1010] on span "Top up" at bounding box center [628, 1004] width 34 height 16
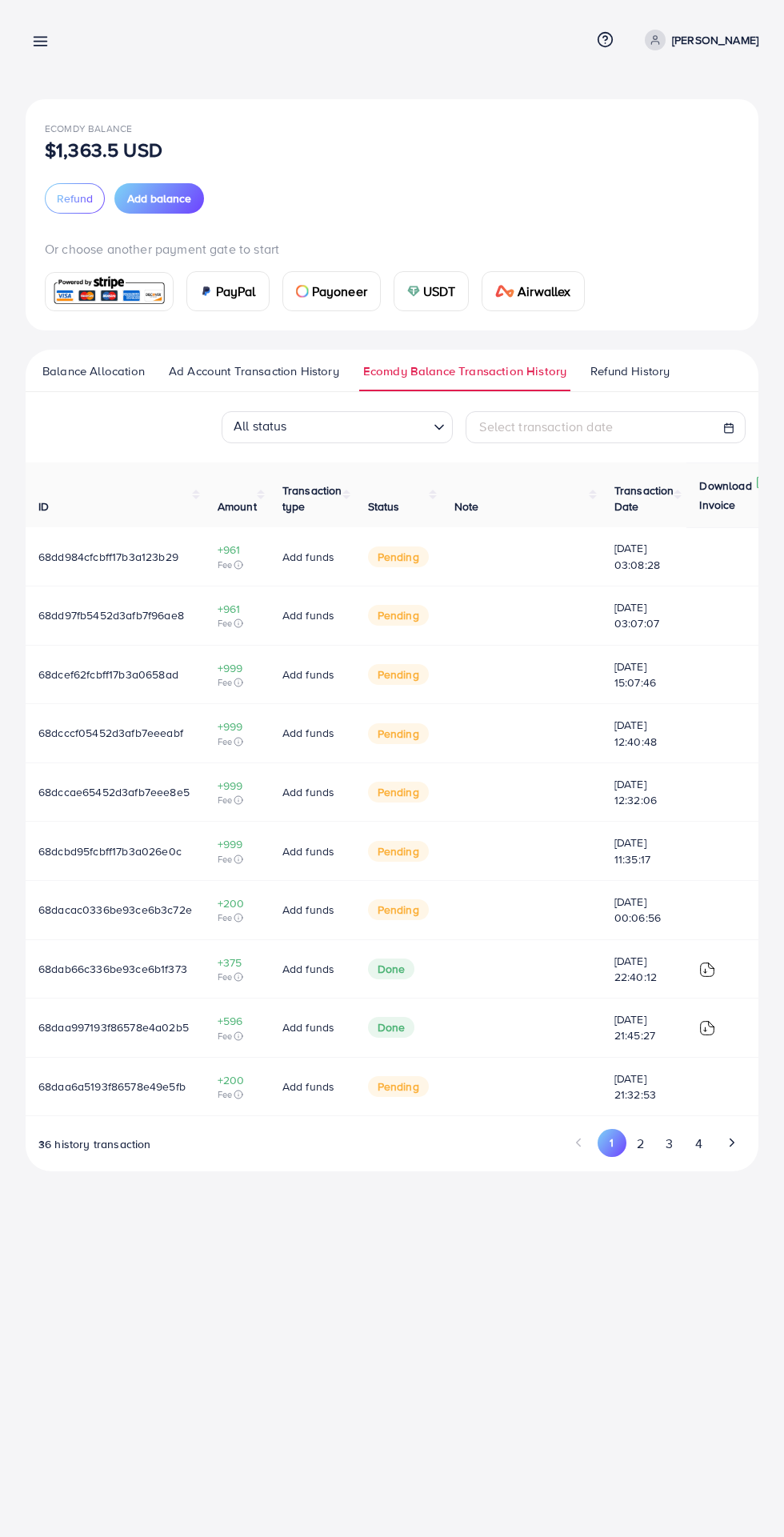
scroll to position [0, 25]
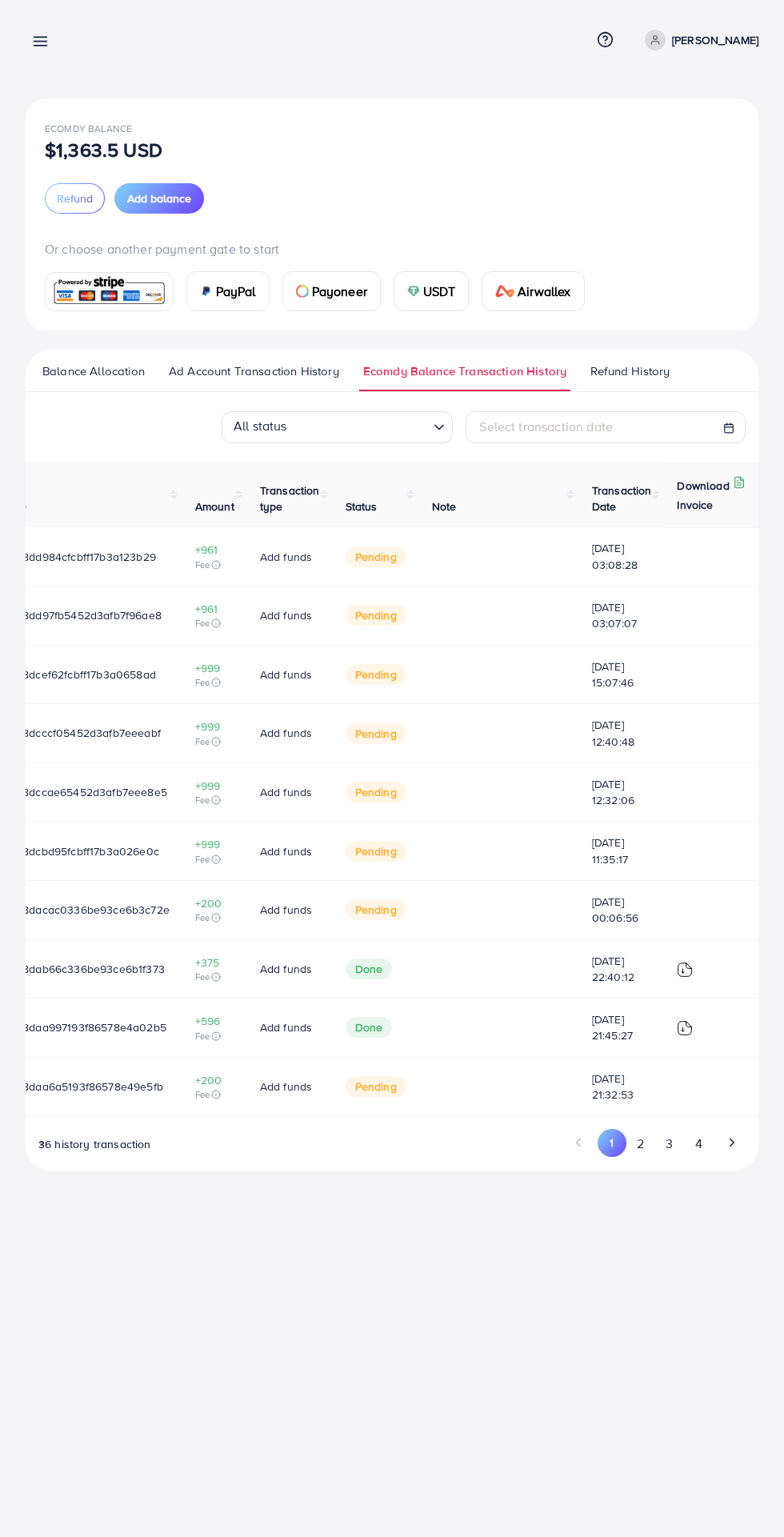
click at [563, 554] on td at bounding box center [499, 557] width 160 height 59
click at [247, 572] on td "Add funds" at bounding box center [289, 557] width 85 height 59
click at [141, 566] on td "68dd984cfcbff17b3a123b29" at bounding box center [93, 557] width 180 height 59
click at [298, 533] on td "Add funds" at bounding box center [289, 557] width 85 height 59
click at [187, 196] on span "Add balance" at bounding box center [159, 199] width 64 height 16
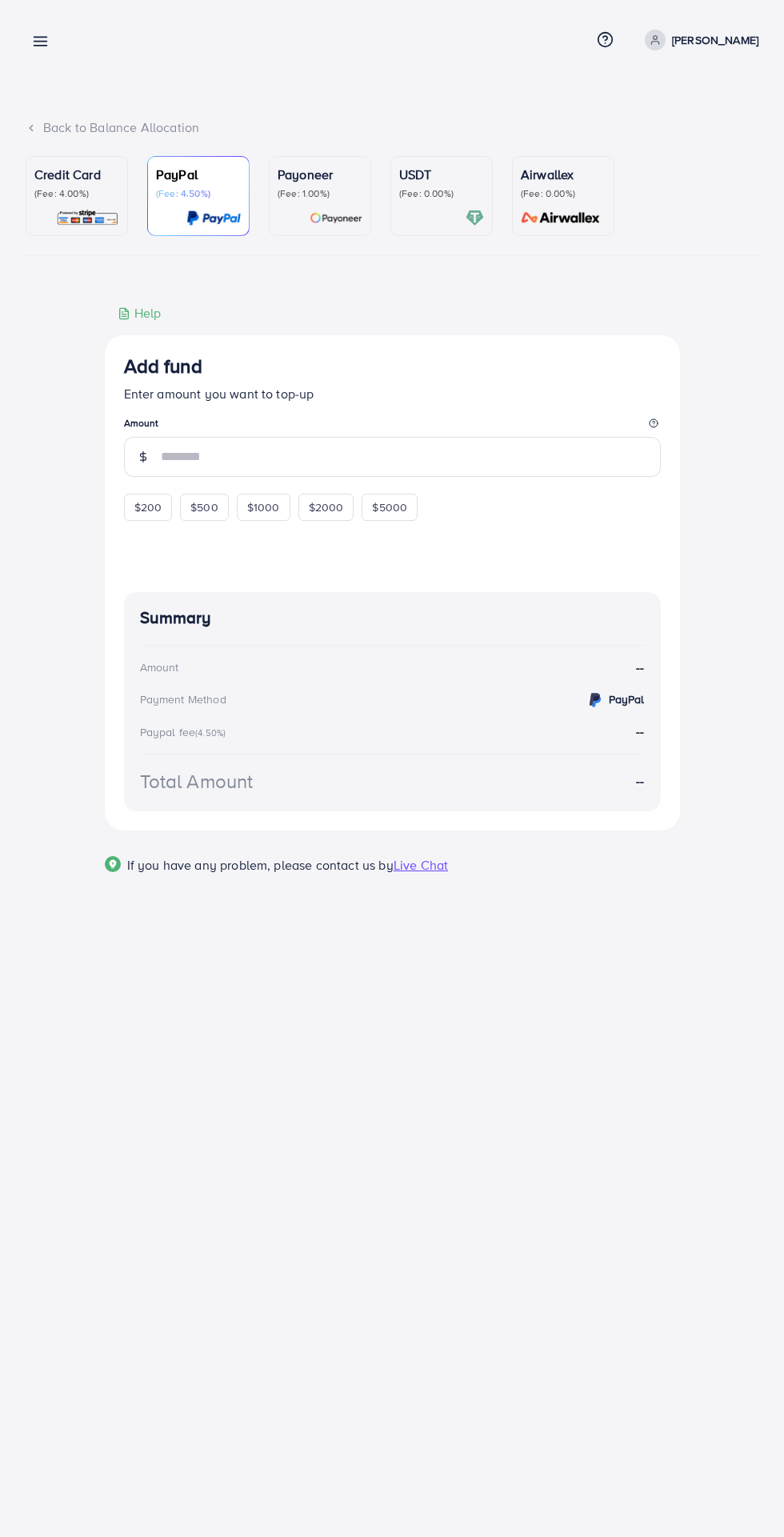
click at [87, 203] on div "Credit Card (Fee: 4.00%)" at bounding box center [77, 196] width 85 height 62
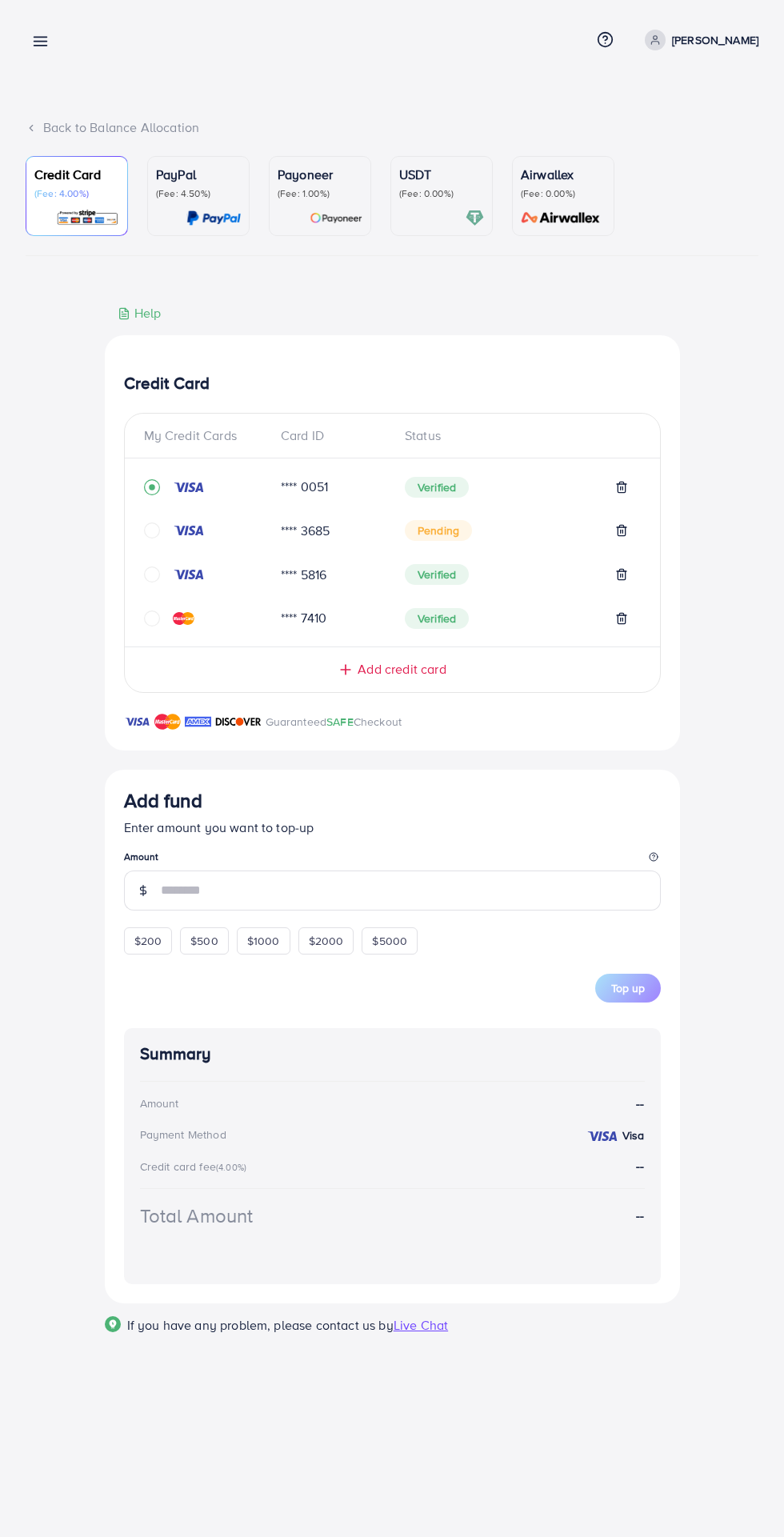
click at [204, 940] on span "$500" at bounding box center [205, 941] width 28 height 16
type input "***"
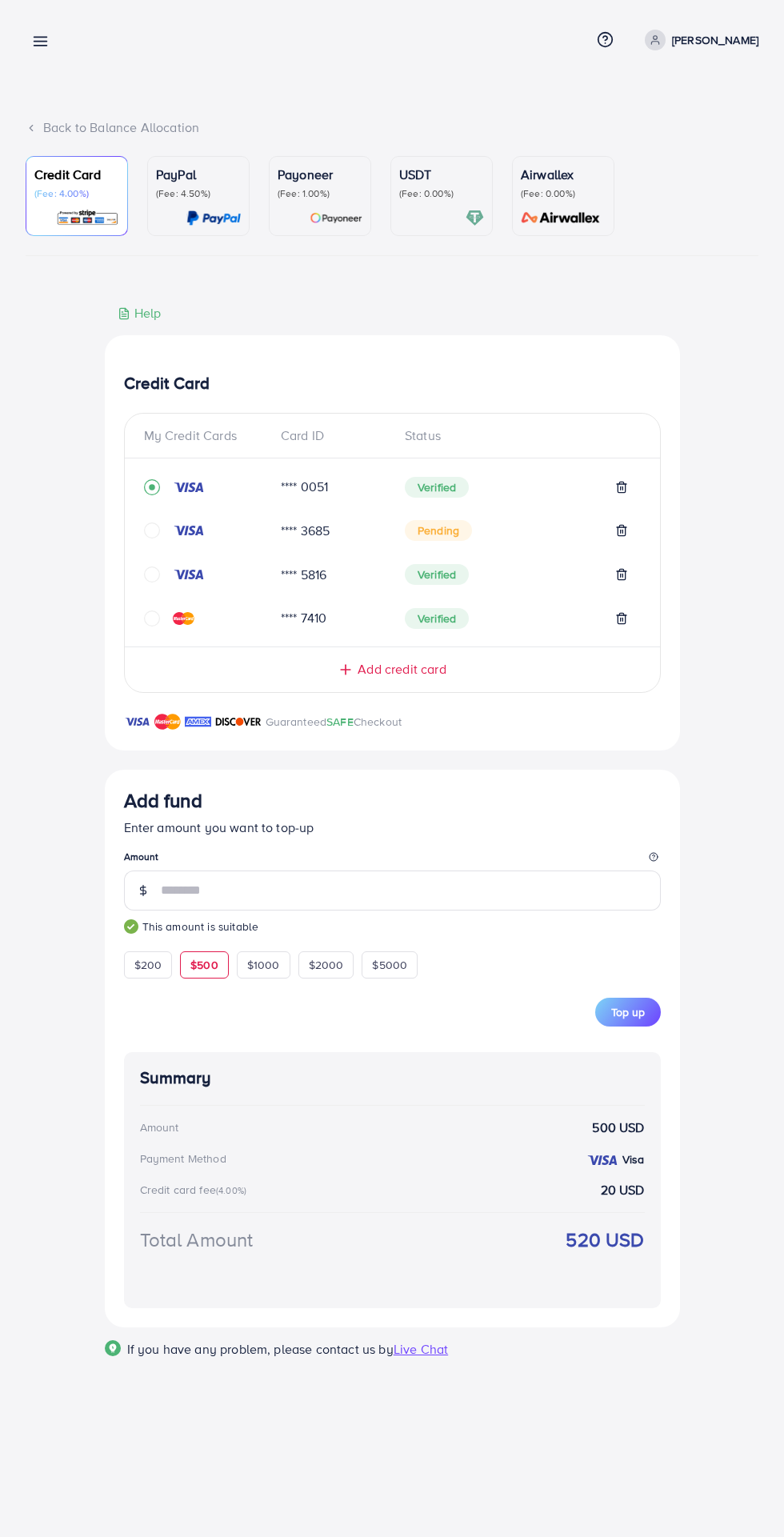
click at [654, 1022] on button "Top up" at bounding box center [629, 1012] width 66 height 28
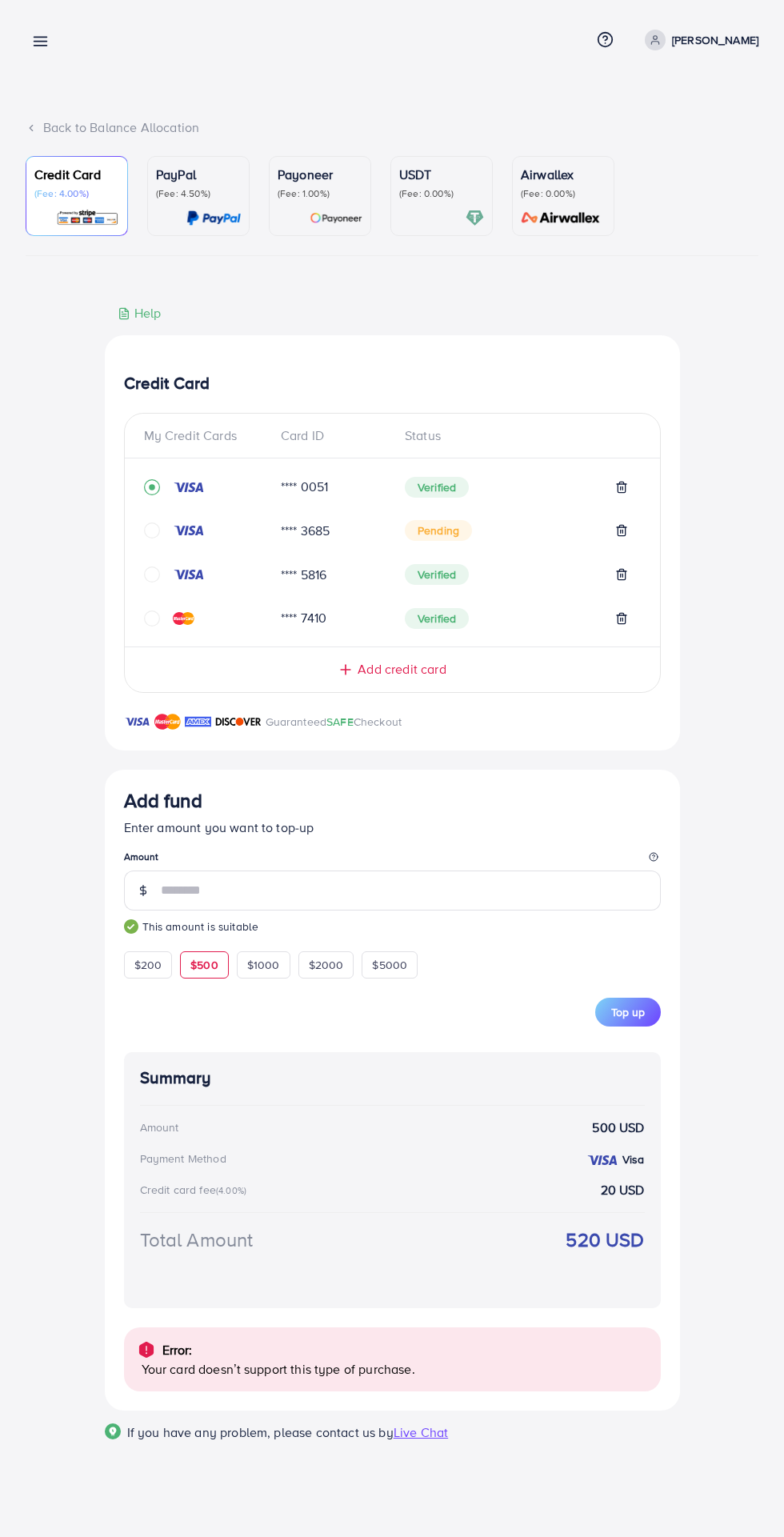
click at [40, 46] on line at bounding box center [41, 46] width 13 height 0
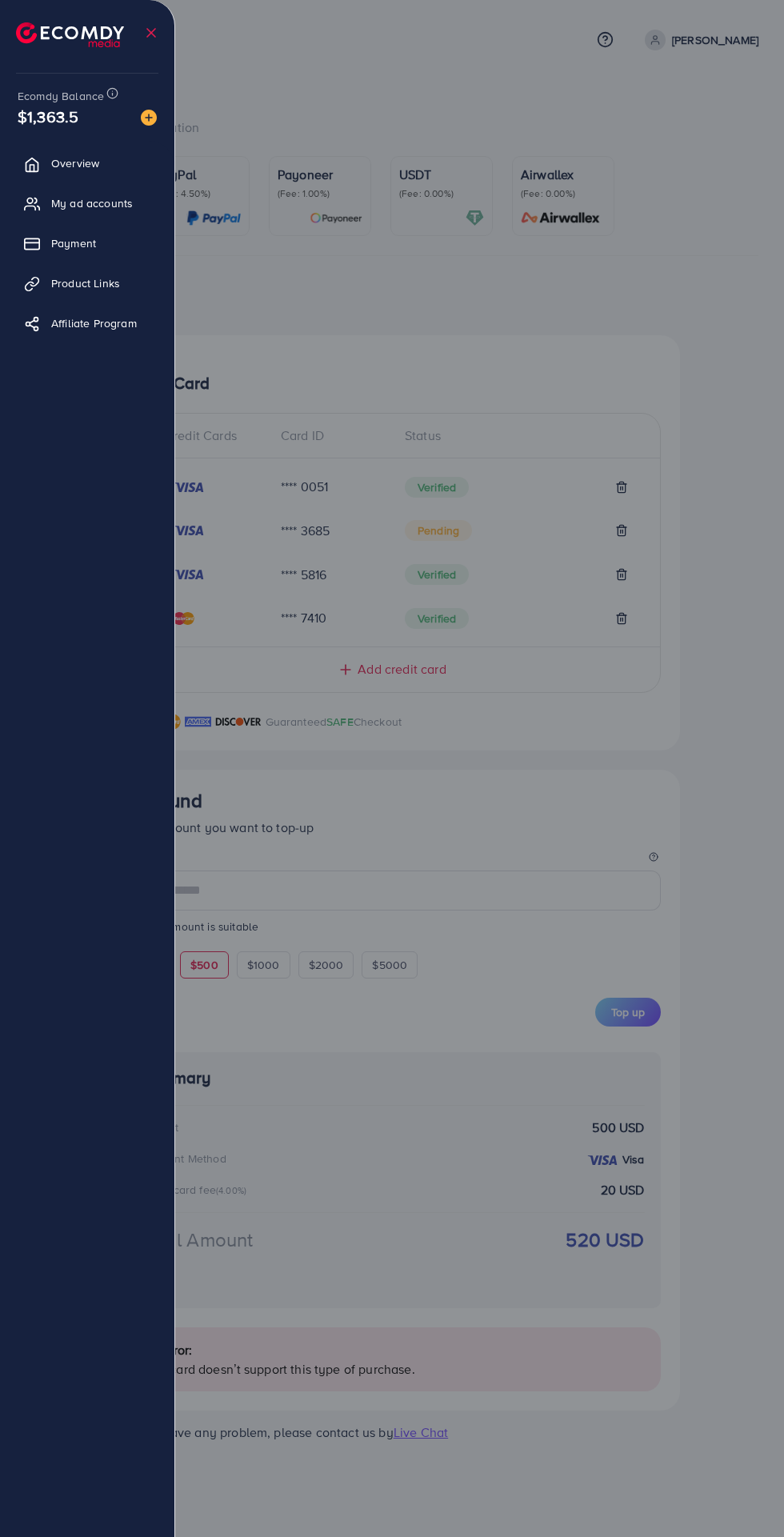
click at [103, 203] on span "My ad accounts" at bounding box center [92, 203] width 82 height 16
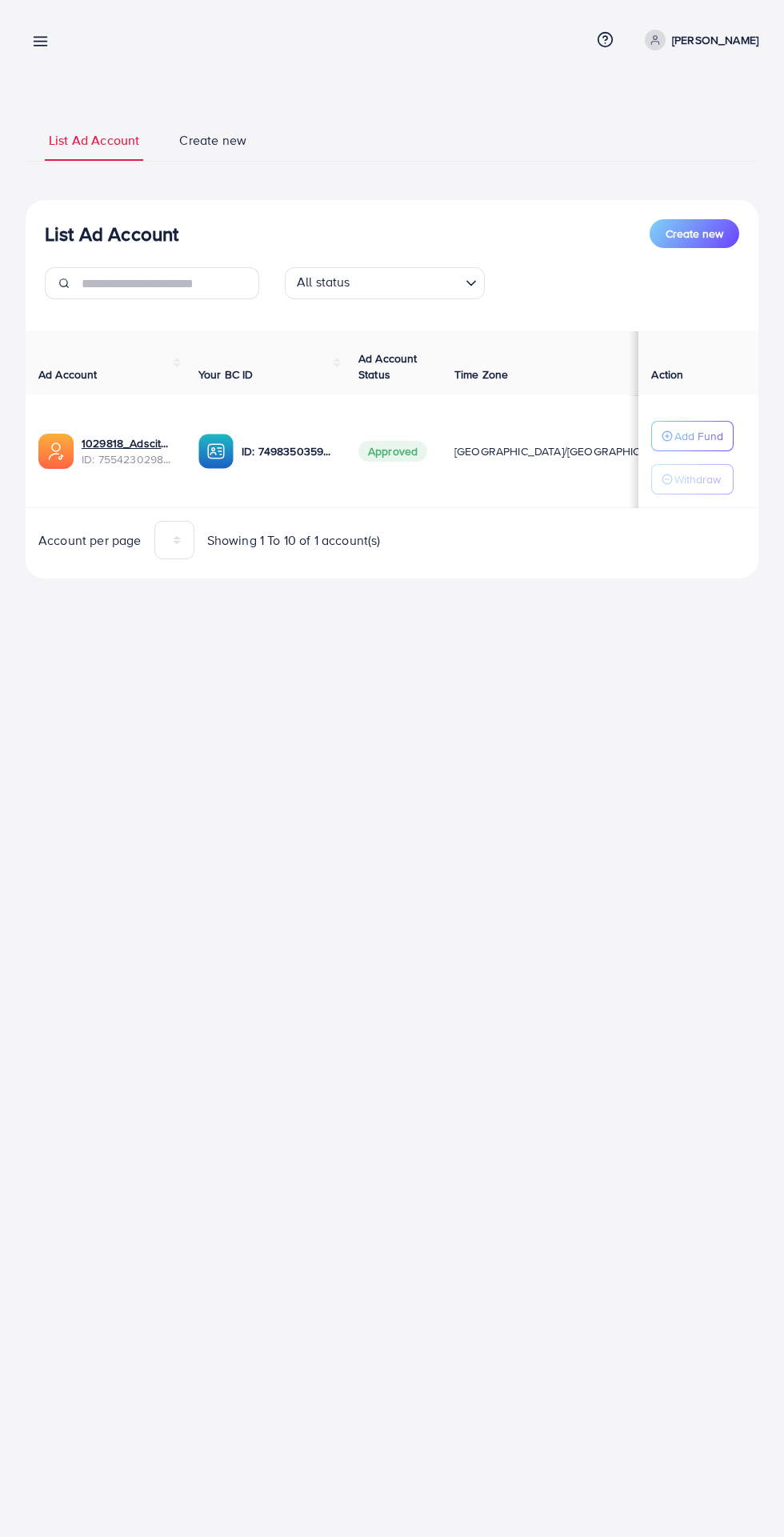
click at [43, 46] on line at bounding box center [41, 46] width 13 height 0
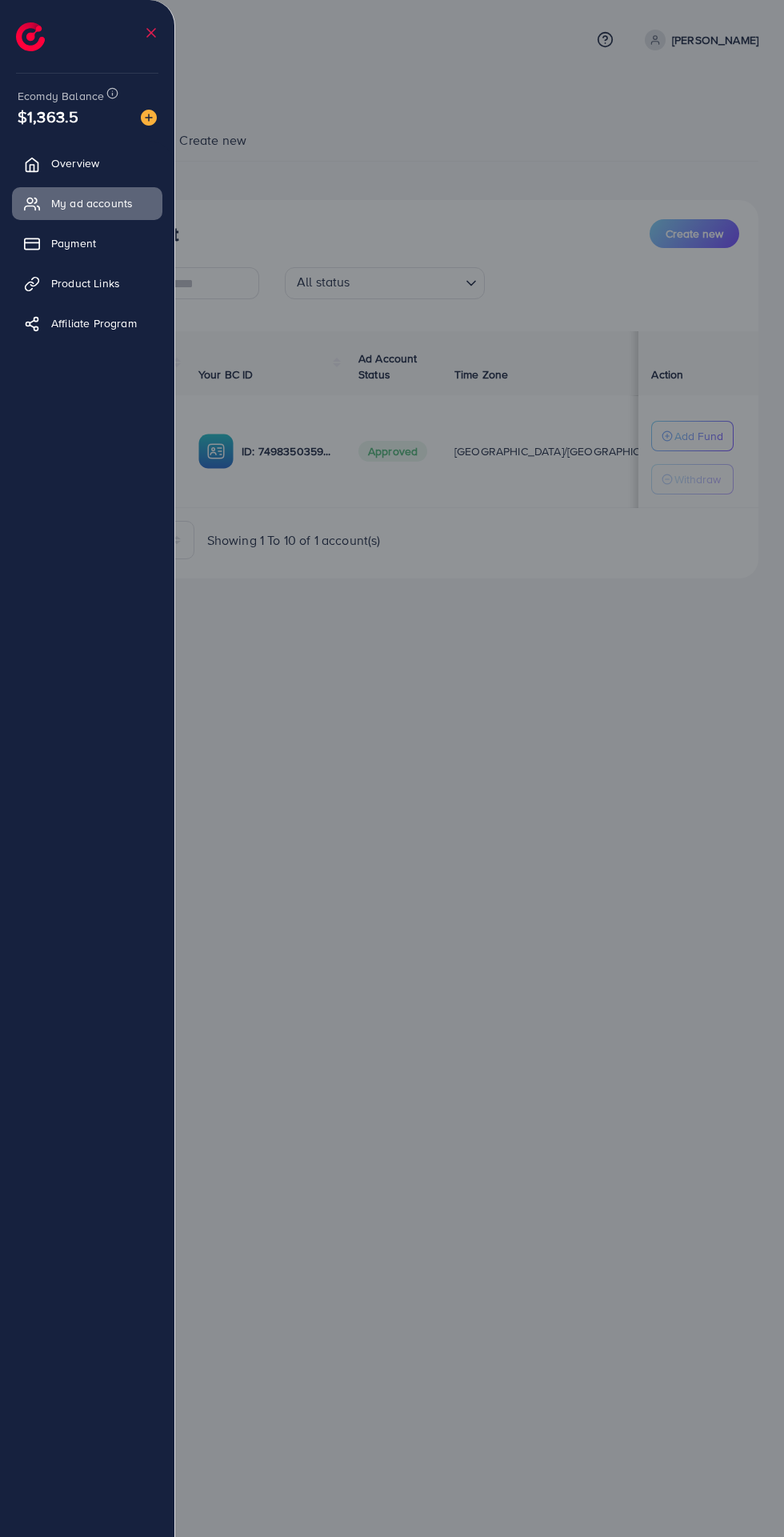
click at [93, 246] on span "Payment" at bounding box center [73, 243] width 45 height 16
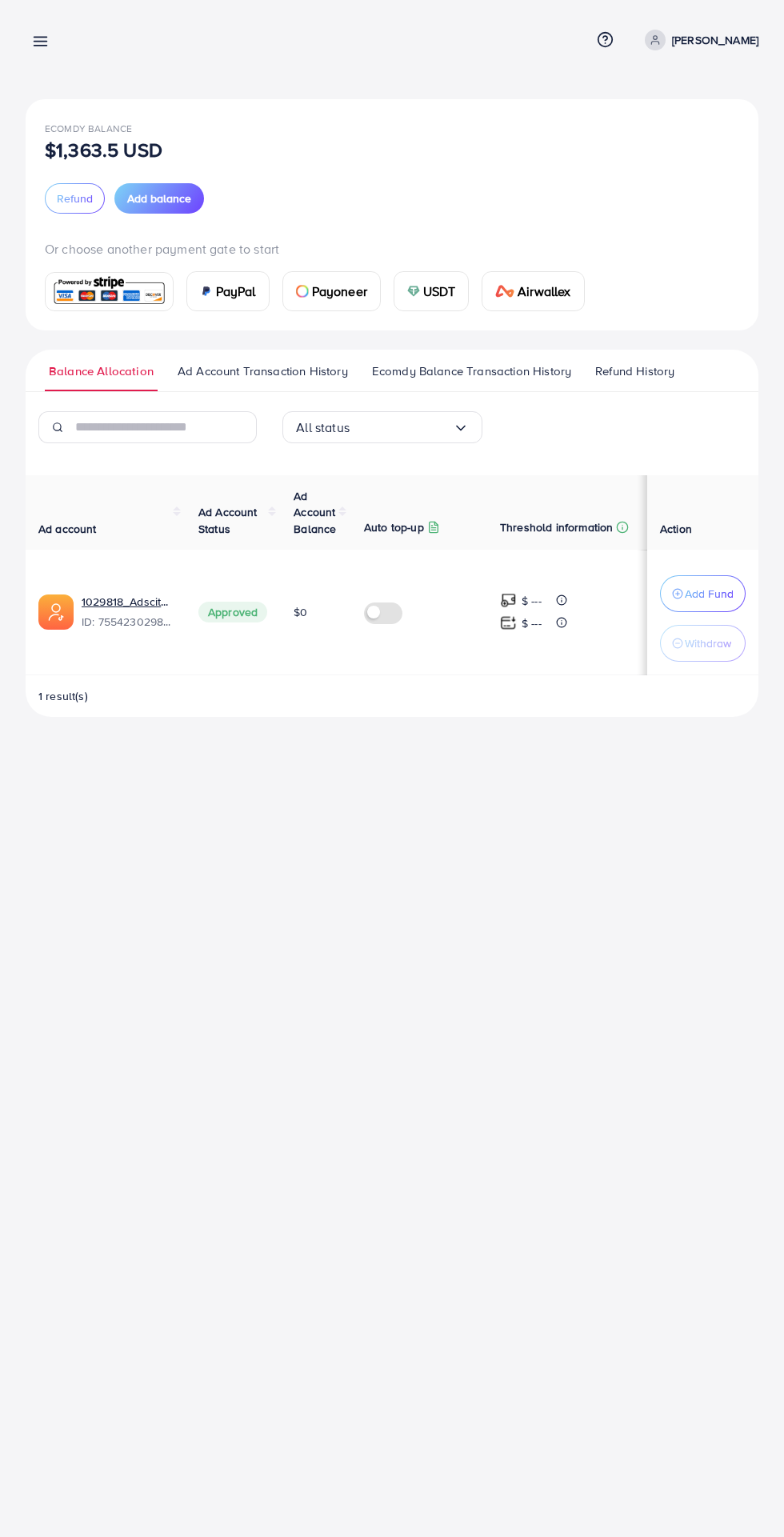
click at [498, 372] on span "Ecomdy Balance Transaction History" at bounding box center [471, 371] width 199 height 17
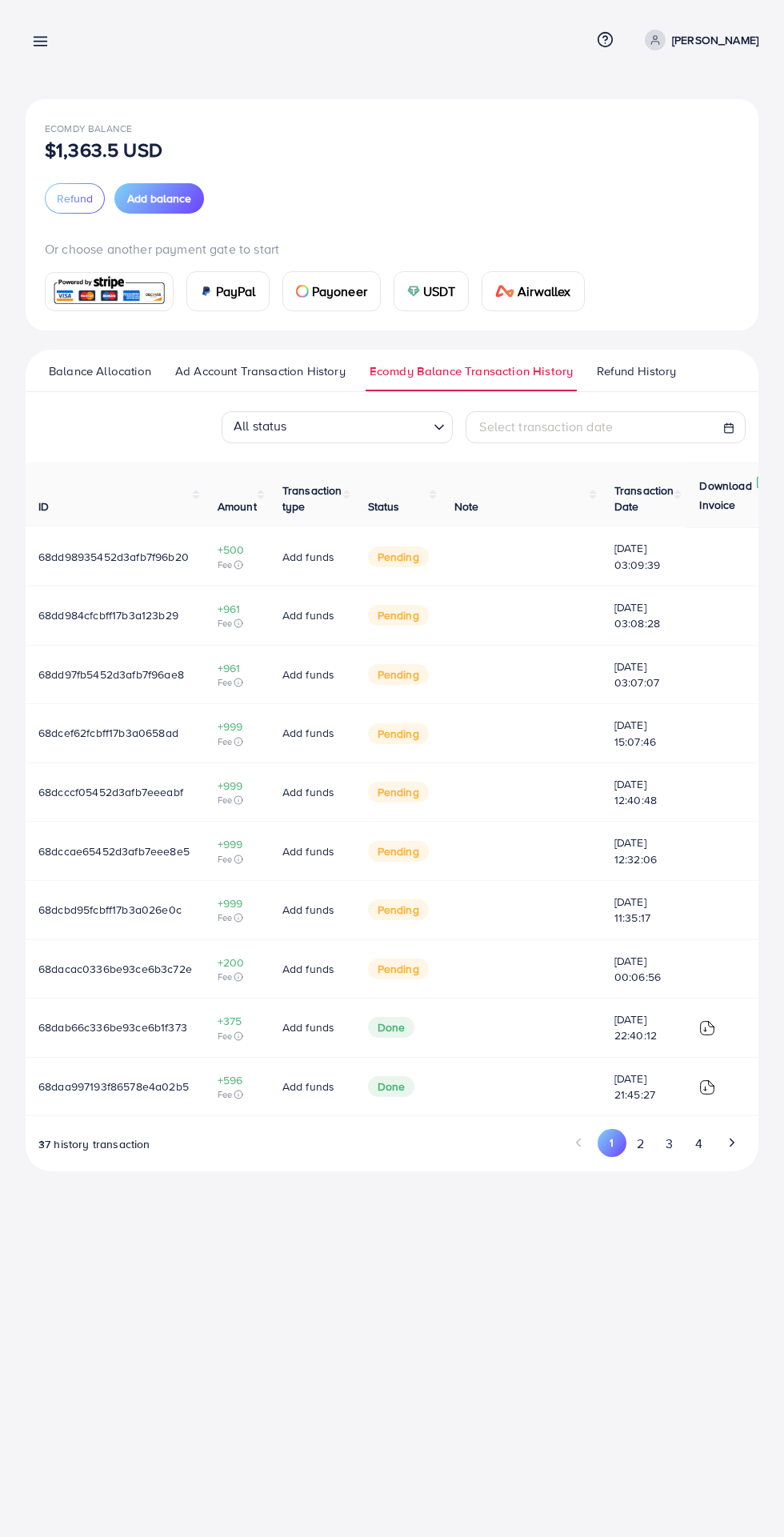
click at [83, 374] on span "Balance Allocation" at bounding box center [100, 371] width 103 height 17
